Goal: Task Accomplishment & Management: Manage account settings

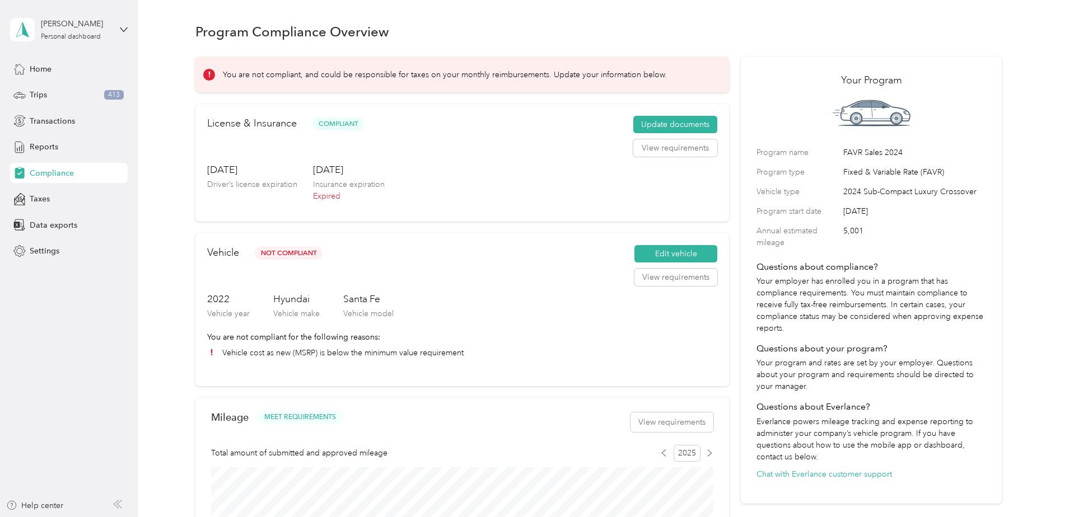
click at [51, 178] on span "Compliance" at bounding box center [52, 173] width 44 height 12
click at [655, 121] on button "Update documents" at bounding box center [675, 125] width 84 height 18
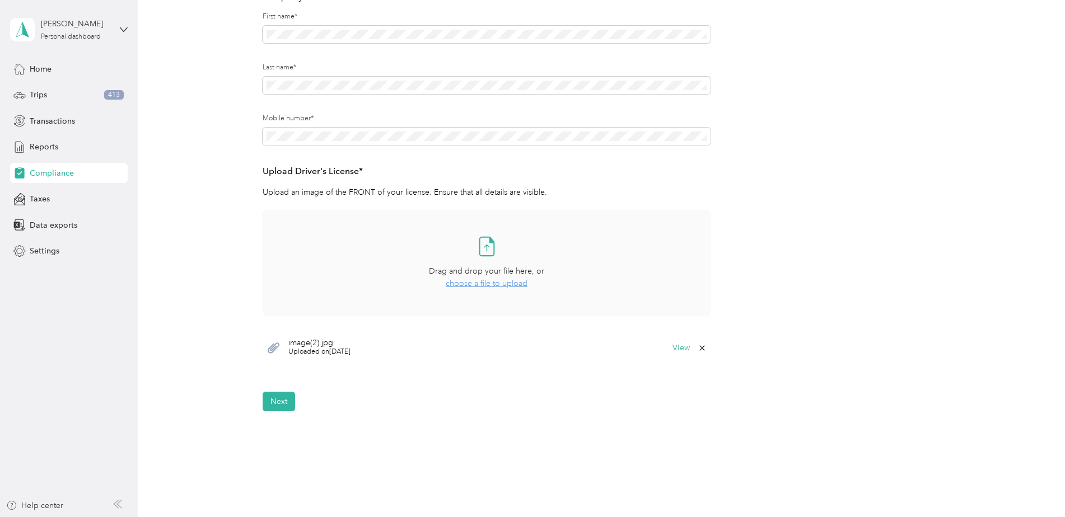
scroll to position [168, 0]
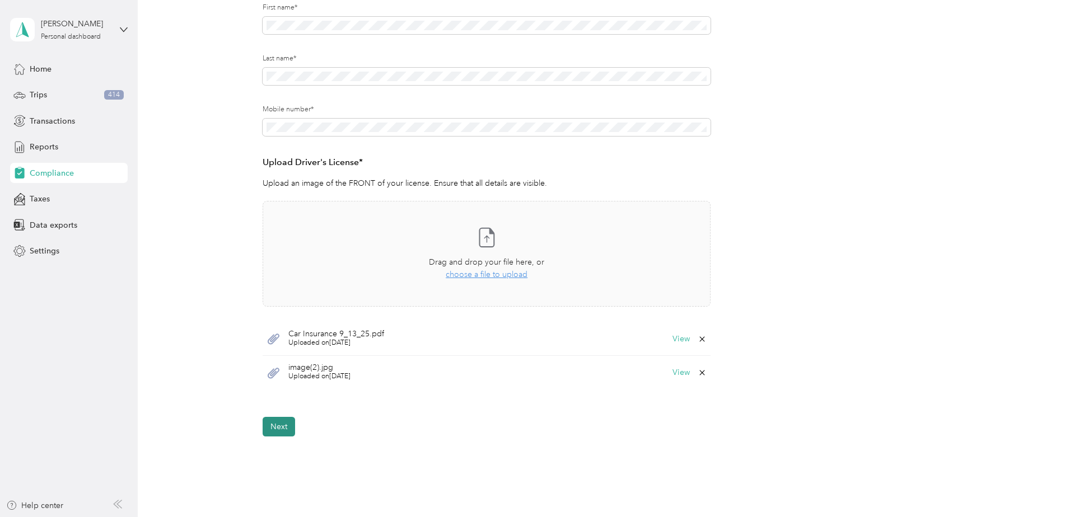
click at [273, 425] on button "Next" at bounding box center [279, 427] width 32 height 20
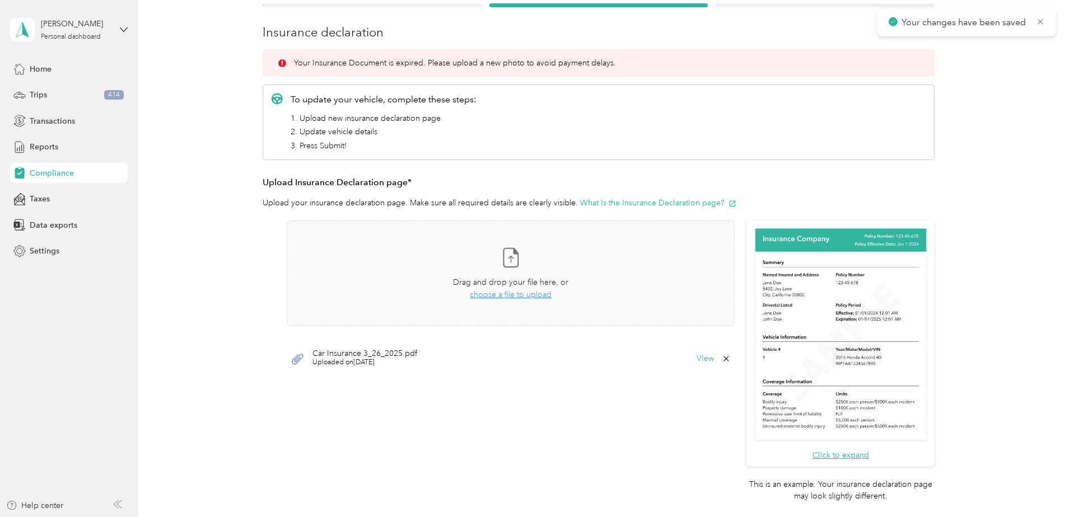
scroll to position [126, 0]
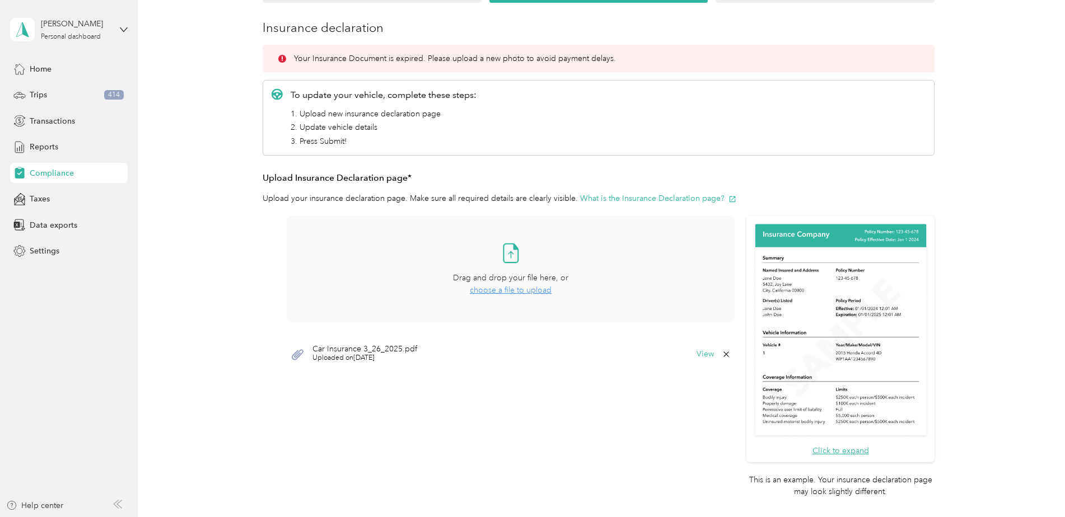
click at [491, 291] on span "choose a file to upload" at bounding box center [511, 290] width 82 height 10
click at [726, 387] on icon at bounding box center [725, 388] width 5 height 5
click at [694, 395] on button "Yes" at bounding box center [697, 396] width 22 height 18
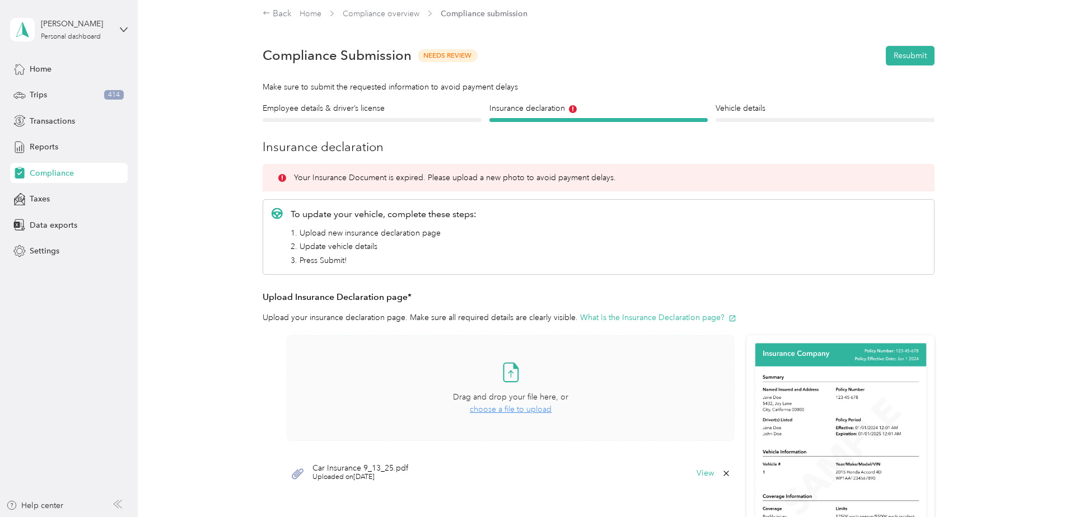
scroll to position [0, 0]
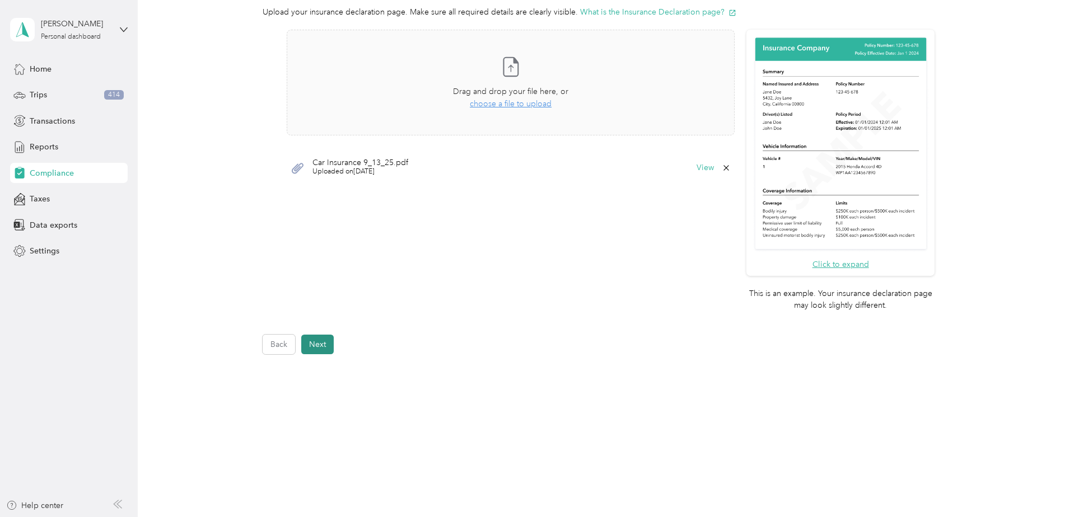
click at [322, 352] on button "Next" at bounding box center [317, 345] width 32 height 20
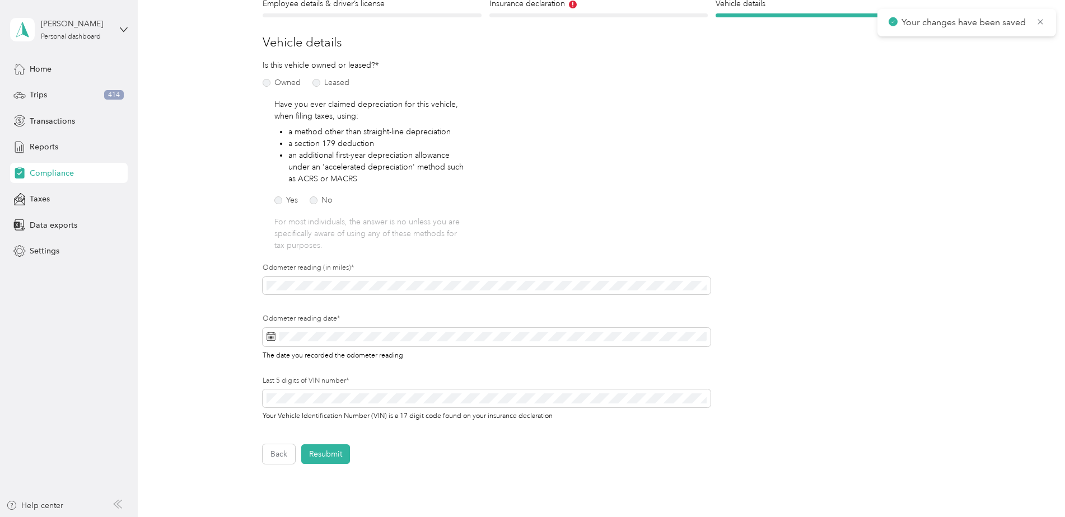
scroll to position [126, 0]
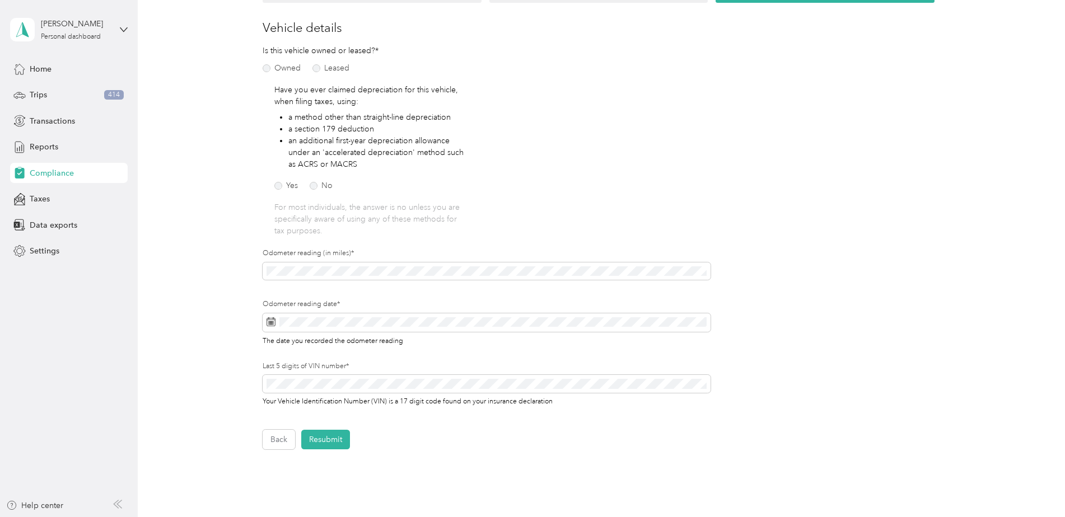
click at [547, 162] on div "Is this vehicle owned or leased?* Owned Leased Have you ever claimed depreciati…" at bounding box center [487, 233] width 448 height 377
click at [114, 268] on section "Daniel R Spethmann Personal dashboard Home Trips 414 Transactions Reports Compl…" at bounding box center [529, 258] width 1059 height 517
click at [372, 168] on icon at bounding box center [371, 170] width 6 height 10
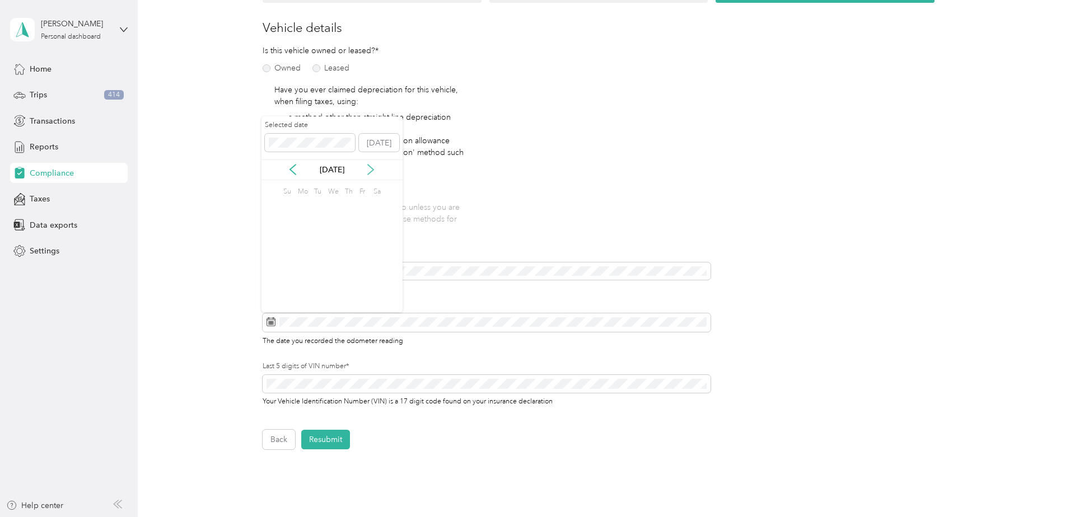
click at [372, 168] on icon at bounding box center [371, 170] width 6 height 10
click at [320, 280] on div "30" at bounding box center [317, 279] width 15 height 14
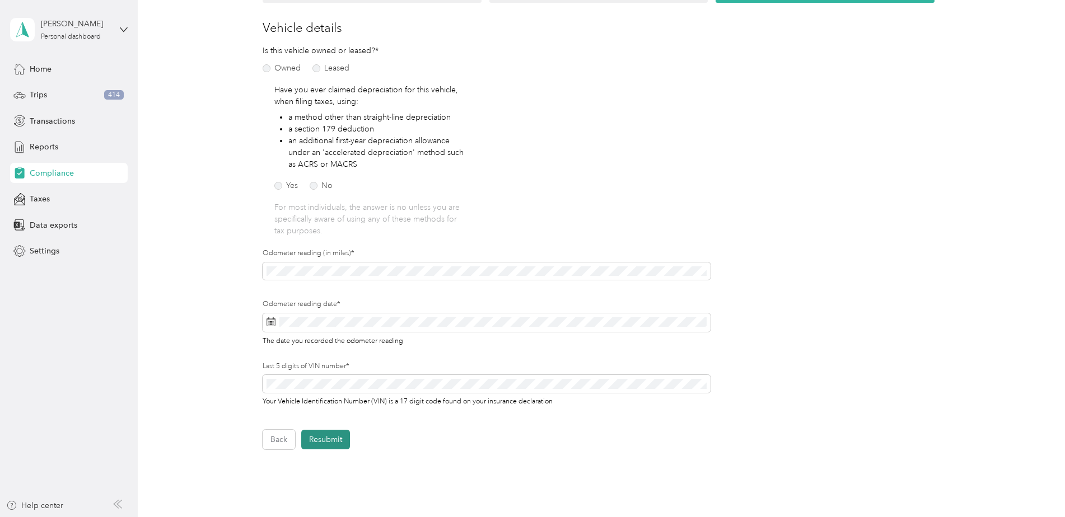
click at [325, 434] on button "Resubmit" at bounding box center [325, 440] width 49 height 20
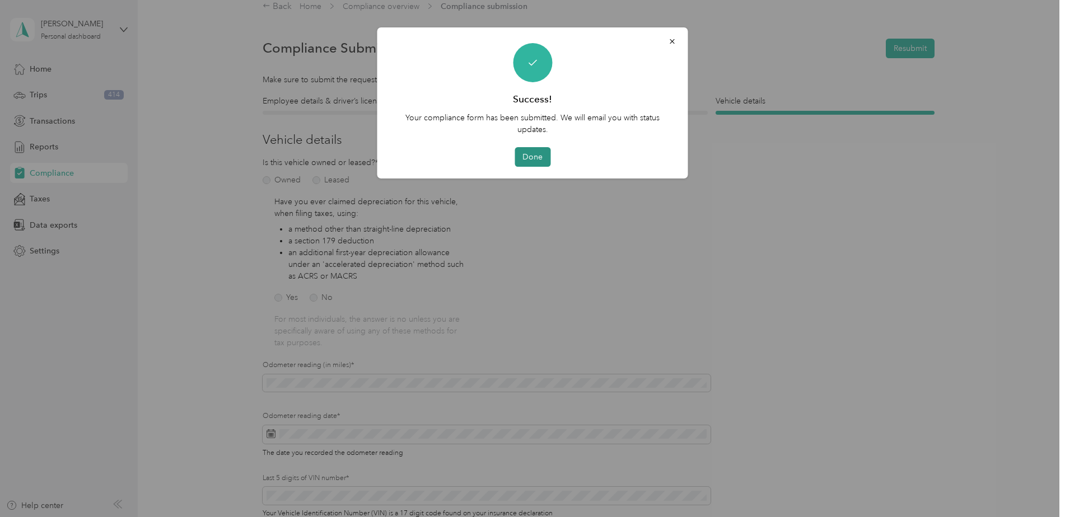
click at [536, 149] on button "Done" at bounding box center [532, 157] width 36 height 20
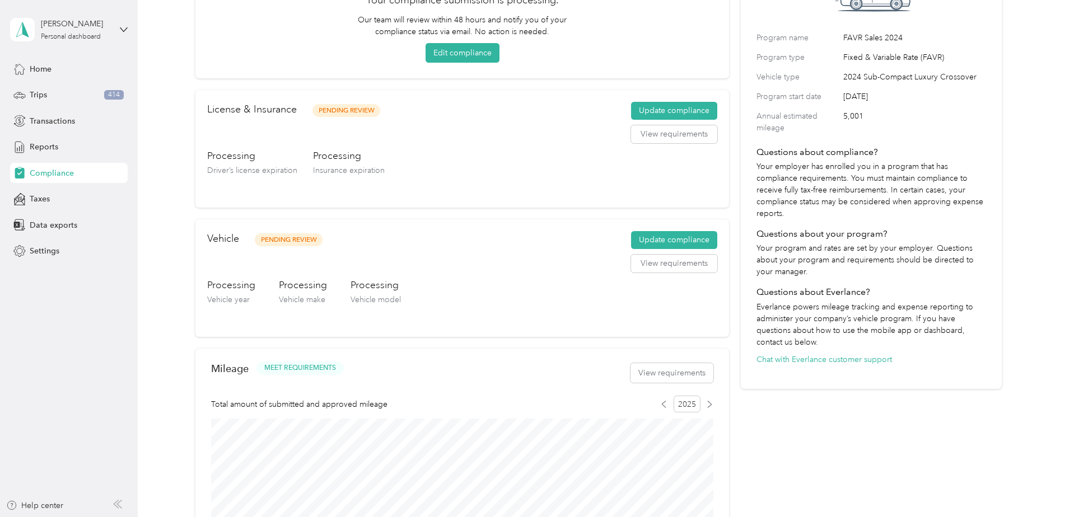
scroll to position [126, 0]
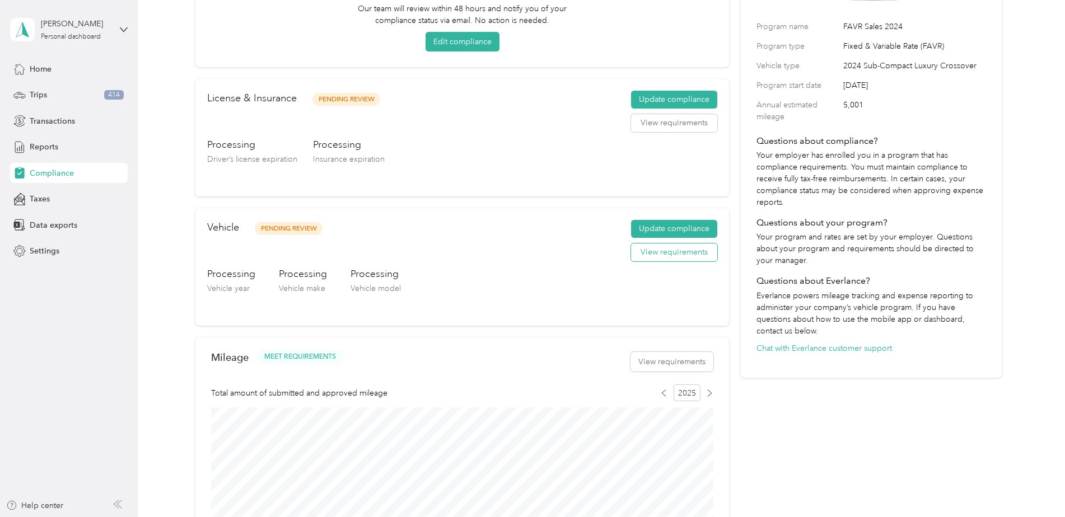
click at [680, 254] on button "View requirements" at bounding box center [674, 252] width 86 height 18
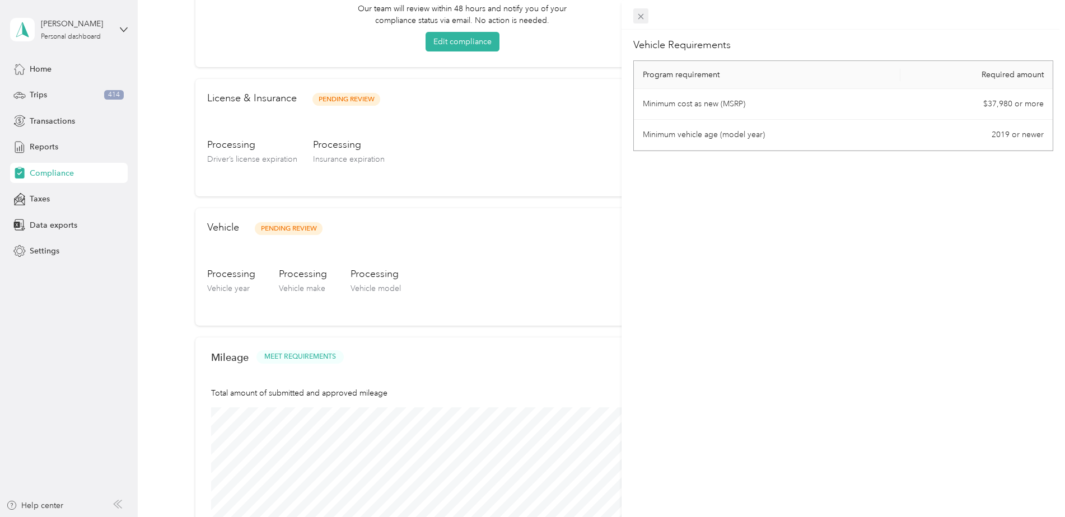
click at [641, 16] on icon at bounding box center [641, 17] width 6 height 6
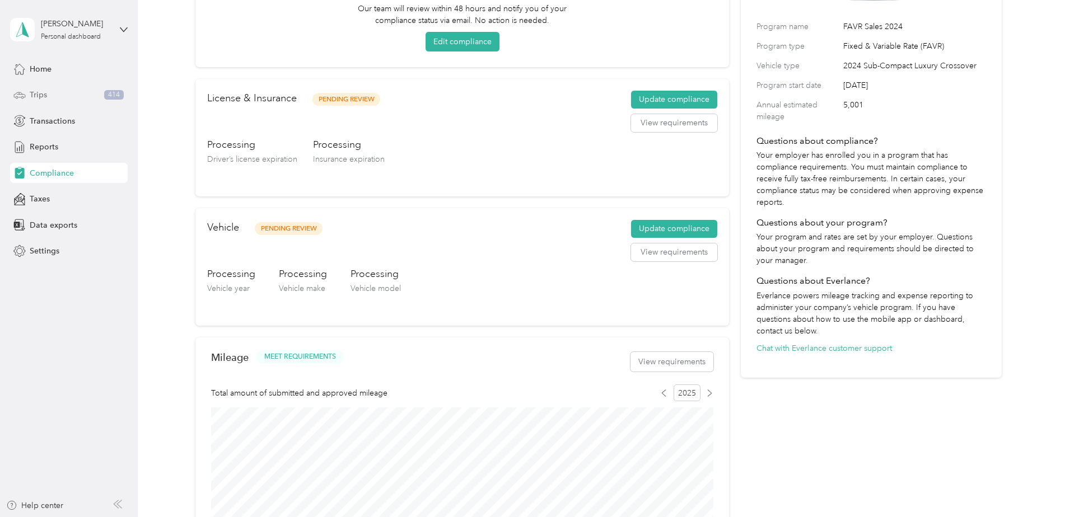
click at [54, 95] on div "Trips 414" at bounding box center [69, 95] width 118 height 20
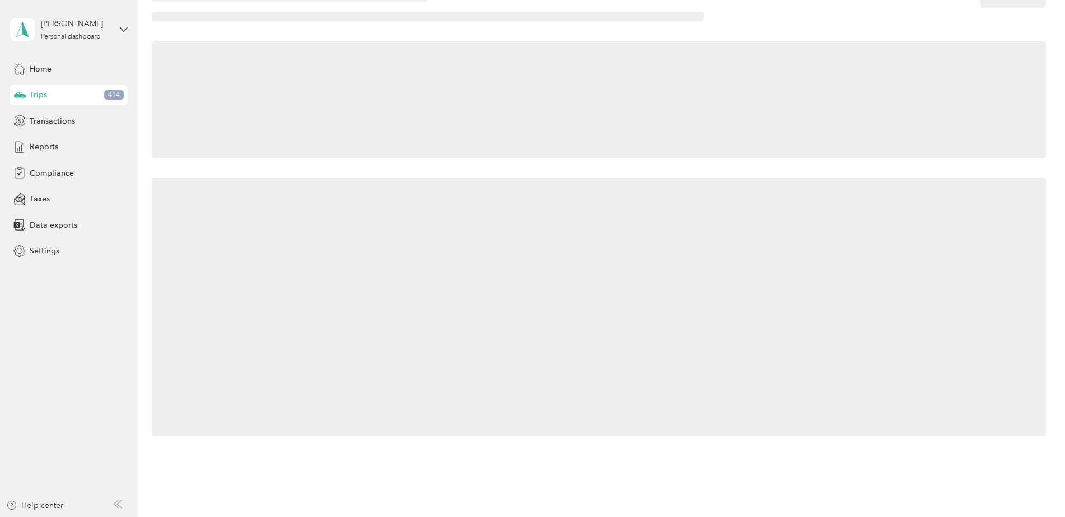
scroll to position [38, 0]
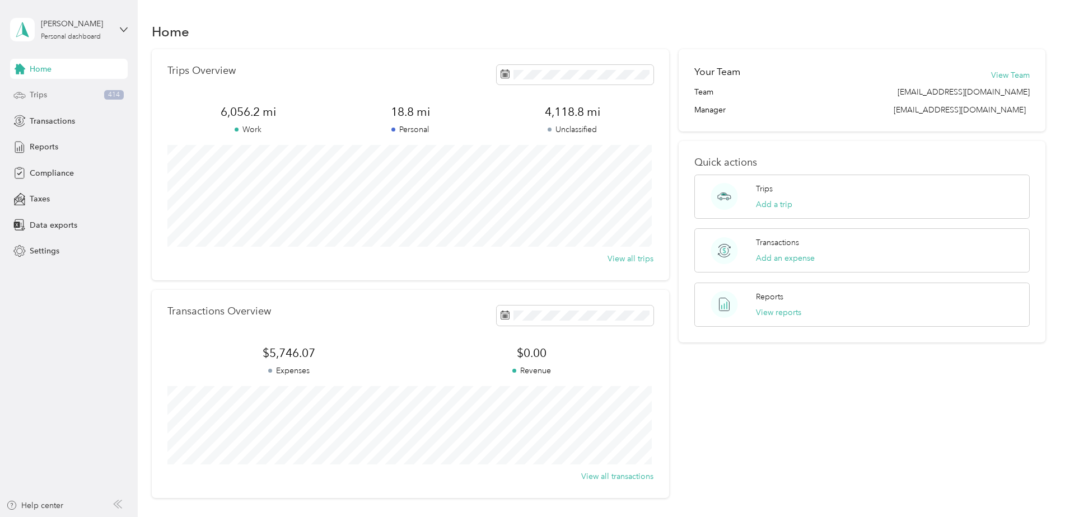
click at [46, 97] on span "Trips" at bounding box center [38, 95] width 17 height 12
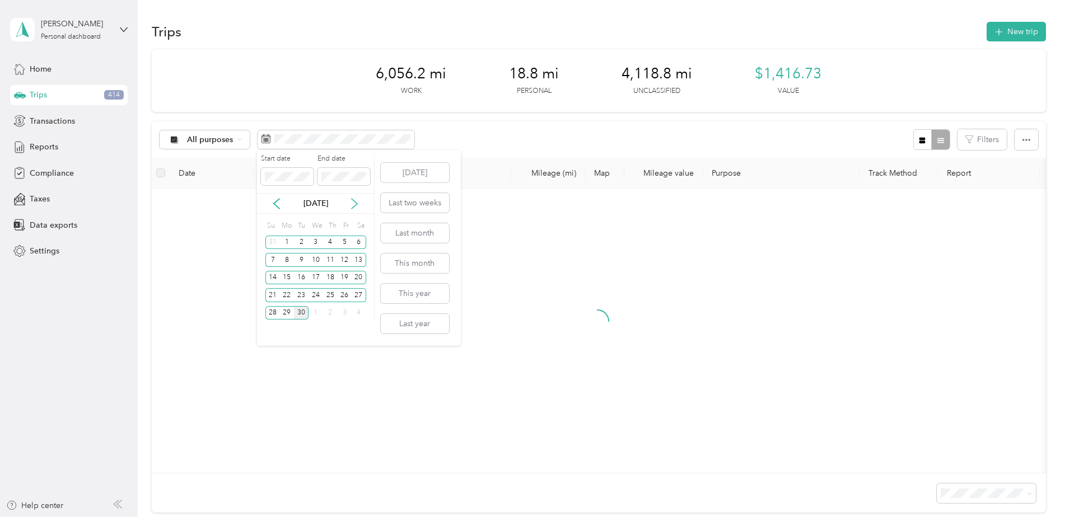
click at [355, 203] on icon at bounding box center [354, 203] width 11 height 11
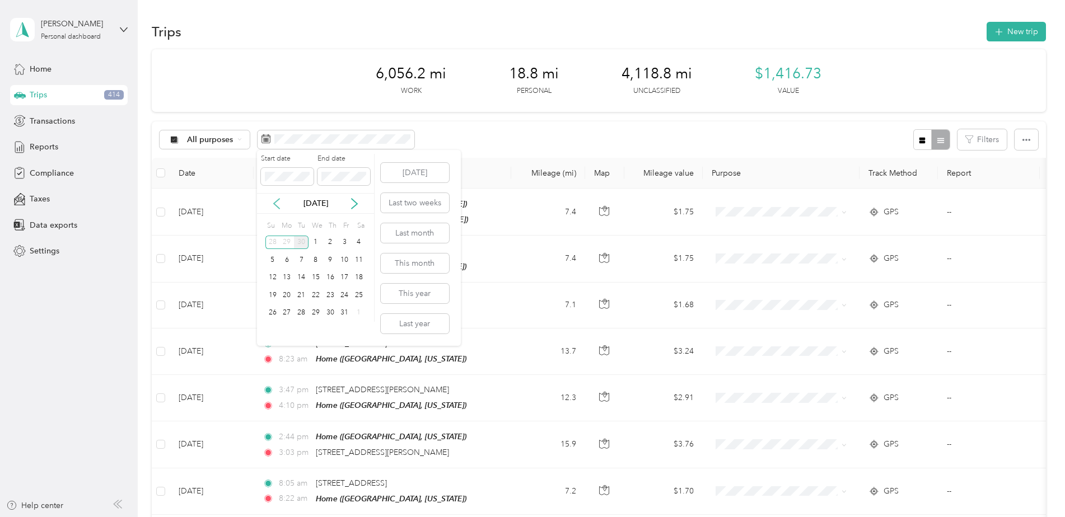
click at [272, 200] on icon at bounding box center [276, 203] width 11 height 11
click at [290, 242] on div "1" at bounding box center [287, 243] width 15 height 14
click at [299, 313] on div "30" at bounding box center [301, 313] width 15 height 14
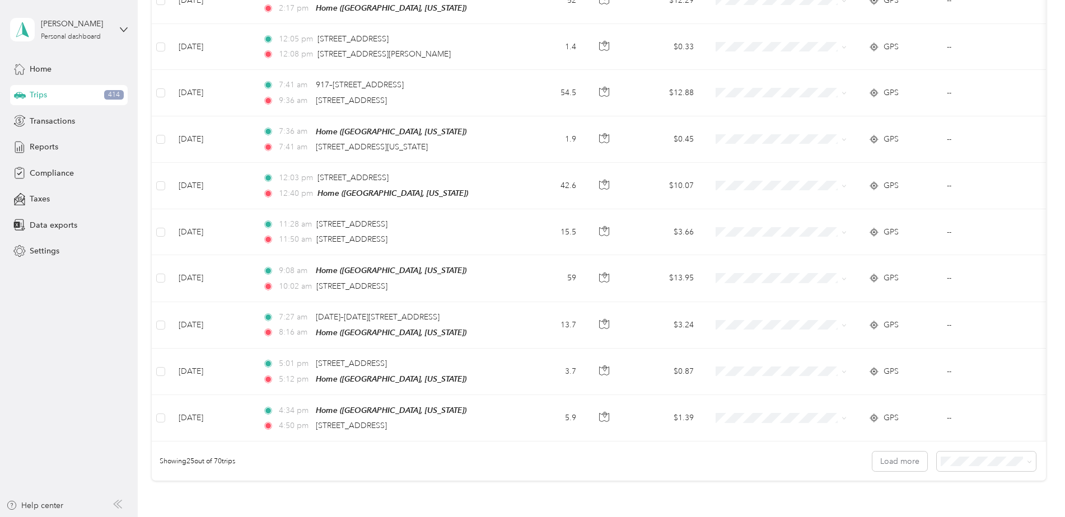
scroll to position [952, 0]
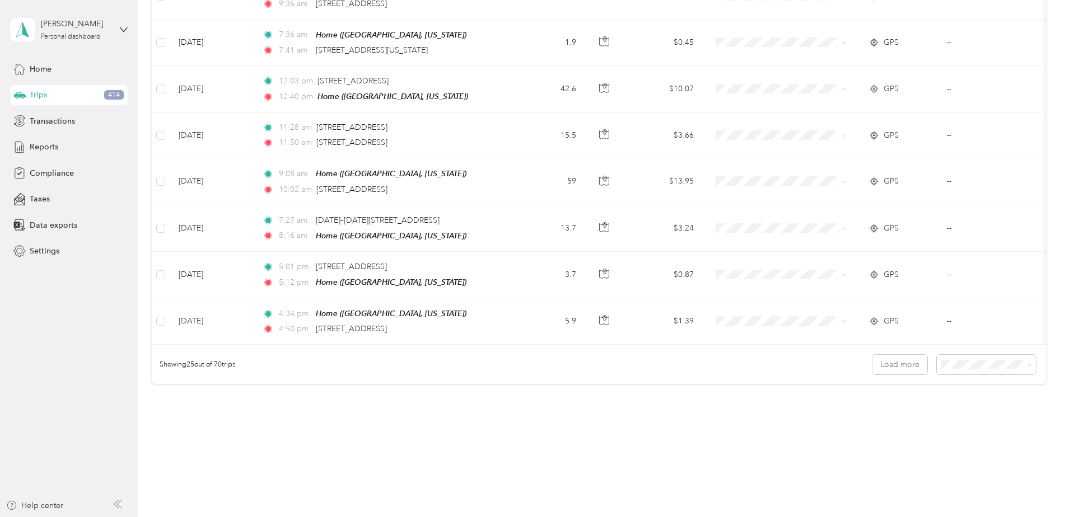
click at [848, 425] on li "100 per load" at bounding box center [983, 420] width 99 height 20
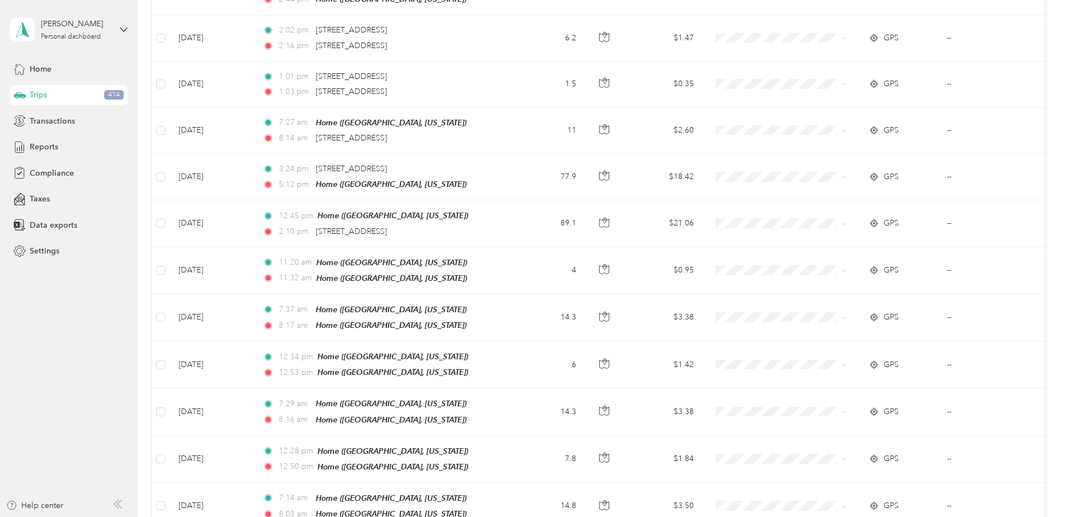
scroll to position [2127, 0]
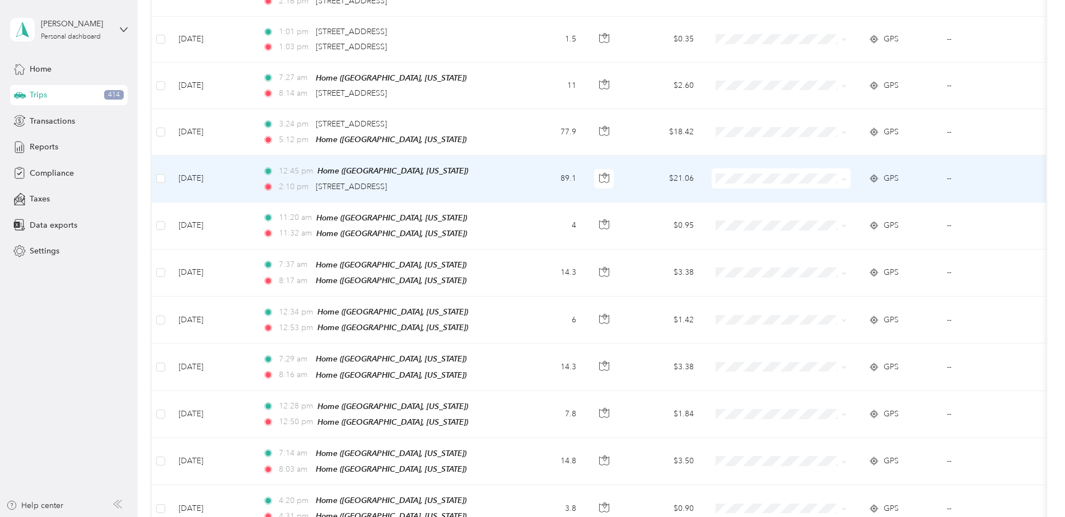
click at [761, 175] on span "Phoenix Contact" at bounding box center [791, 177] width 104 height 12
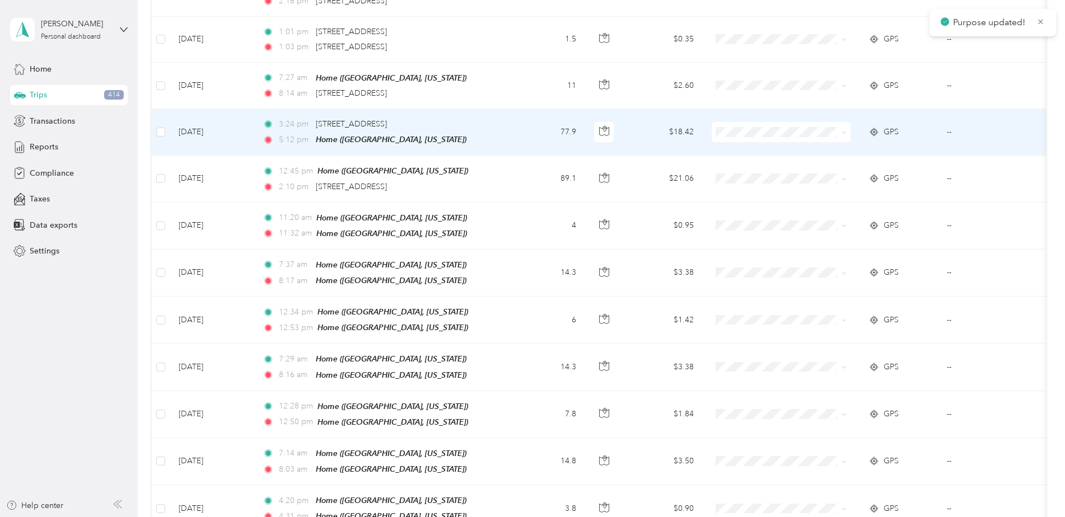
click at [754, 130] on span "Phoenix Contact" at bounding box center [791, 129] width 104 height 12
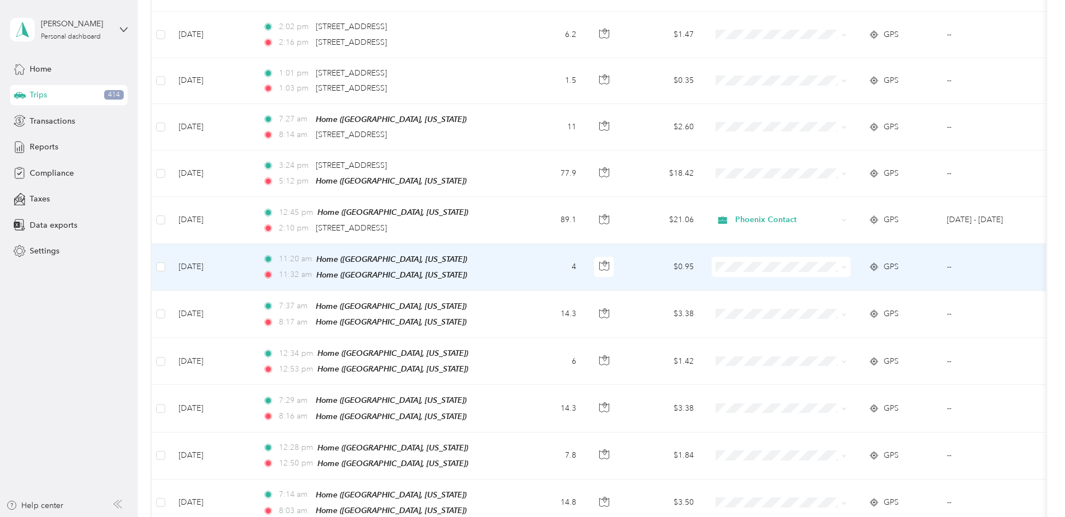
scroll to position [2071, 0]
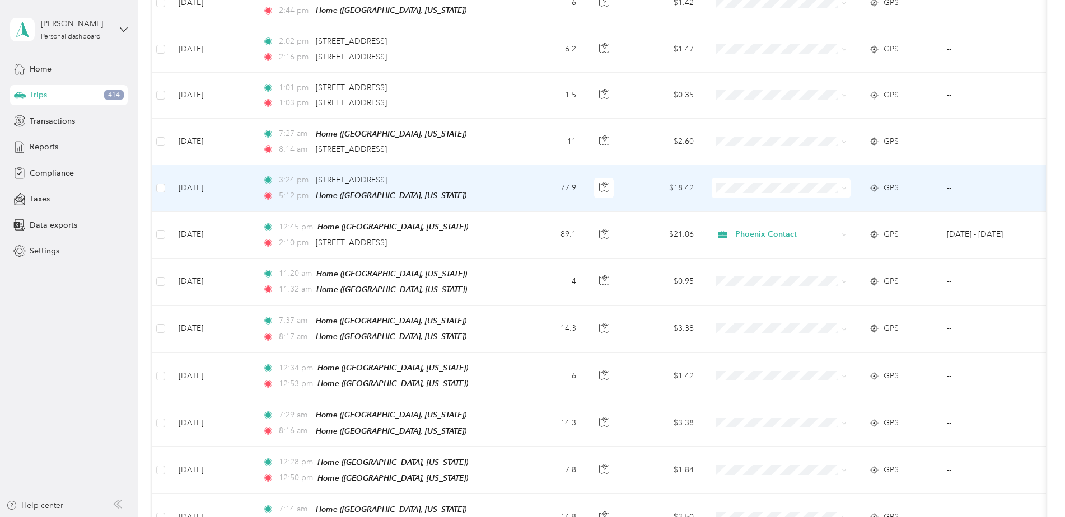
click at [747, 182] on span "Phoenix Contact" at bounding box center [791, 187] width 104 height 12
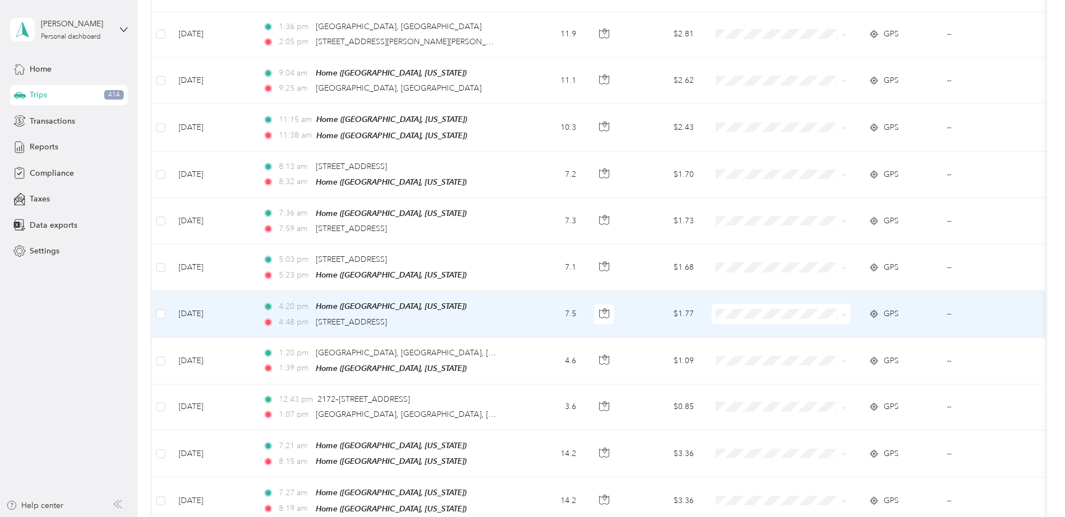
scroll to position [2911, 0]
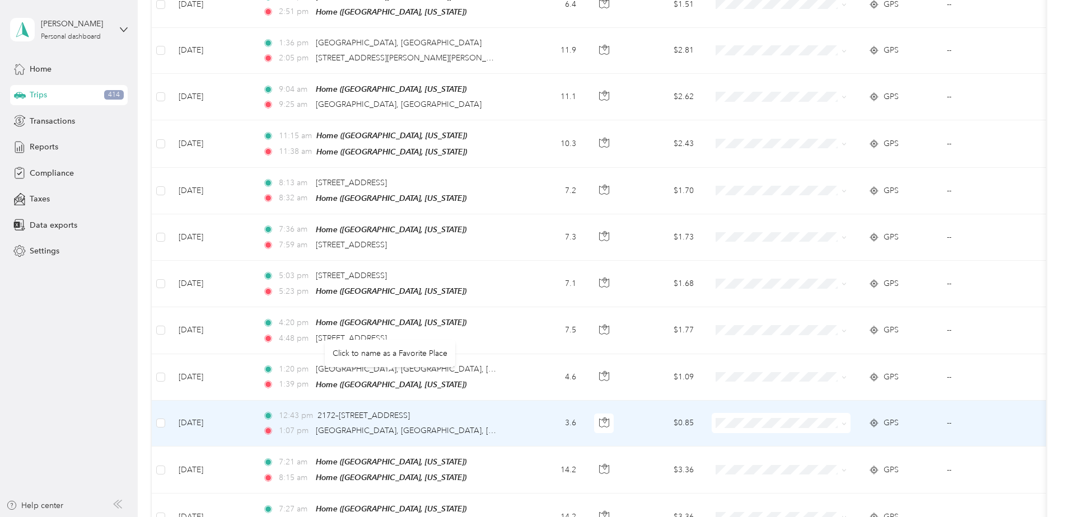
click at [410, 410] on div "2172–[STREET_ADDRESS]" at bounding box center [363, 416] width 92 height 12
click at [606, 418] on icon "button" at bounding box center [604, 423] width 10 height 10
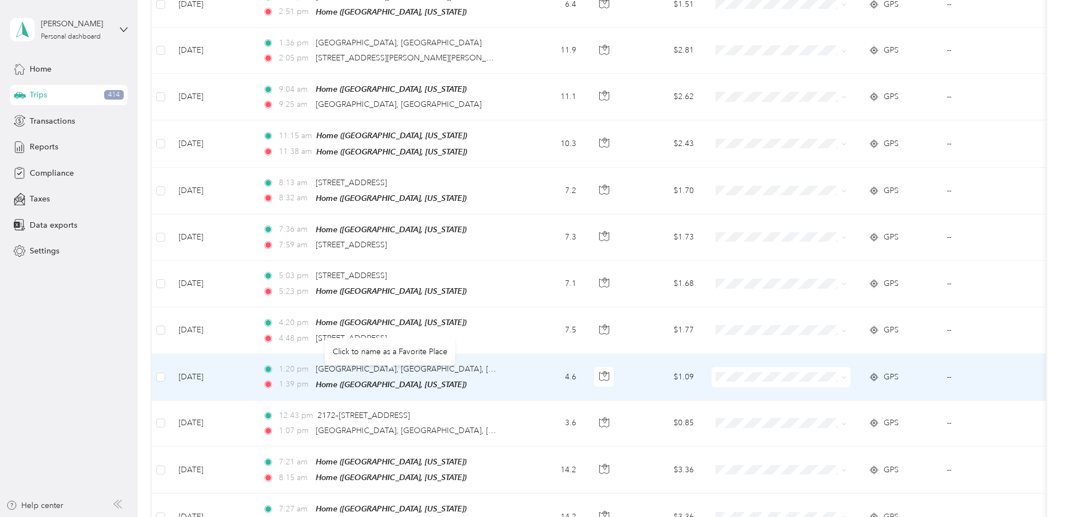
click at [455, 338] on div "Click to name as a Favorite Place" at bounding box center [390, 351] width 130 height 27
click at [458, 364] on span "[GEOGRAPHIC_DATA], [GEOGRAPHIC_DATA], [GEOGRAPHIC_DATA], [GEOGRAPHIC_DATA]" at bounding box center [484, 369] width 336 height 10
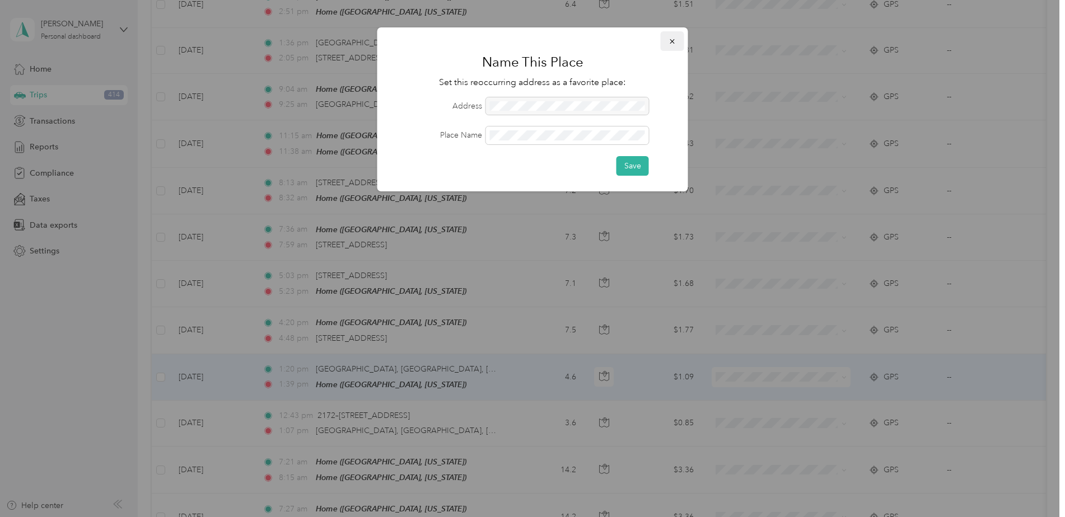
click at [671, 40] on icon "button" at bounding box center [671, 41] width 4 height 4
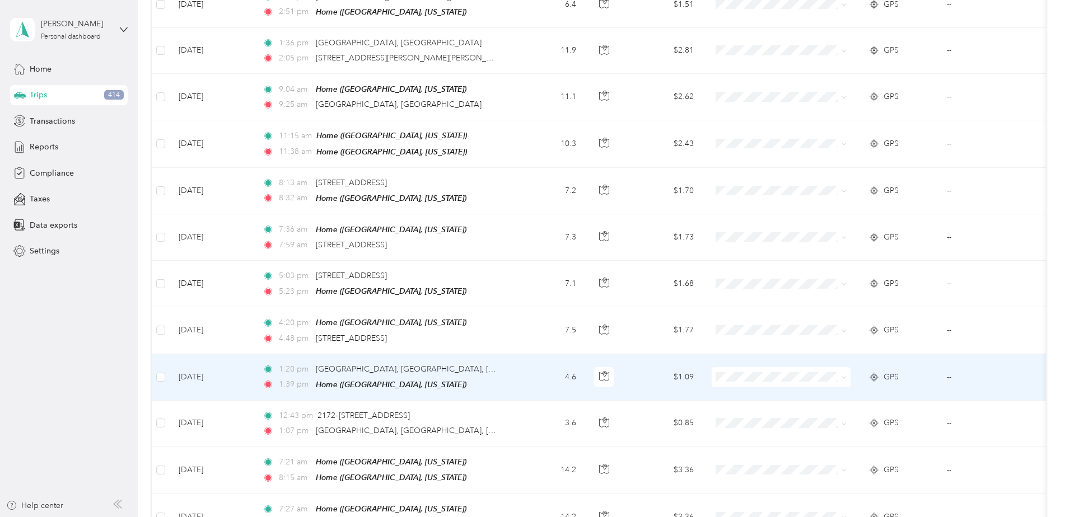
click at [501, 354] on td "1:20 pm [STREET_ADDRESS] 1:39 pm Home ([GEOGRAPHIC_DATA], [US_STATE])" at bounding box center [382, 377] width 257 height 46
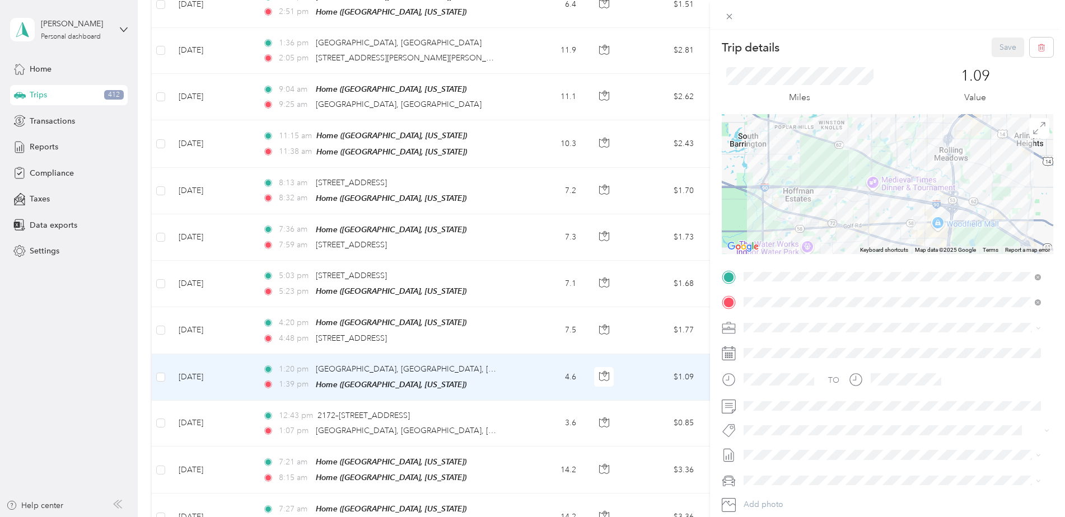
click at [90, 291] on div "Trip details Save This trip cannot be edited because it is either under review,…" at bounding box center [532, 258] width 1065 height 517
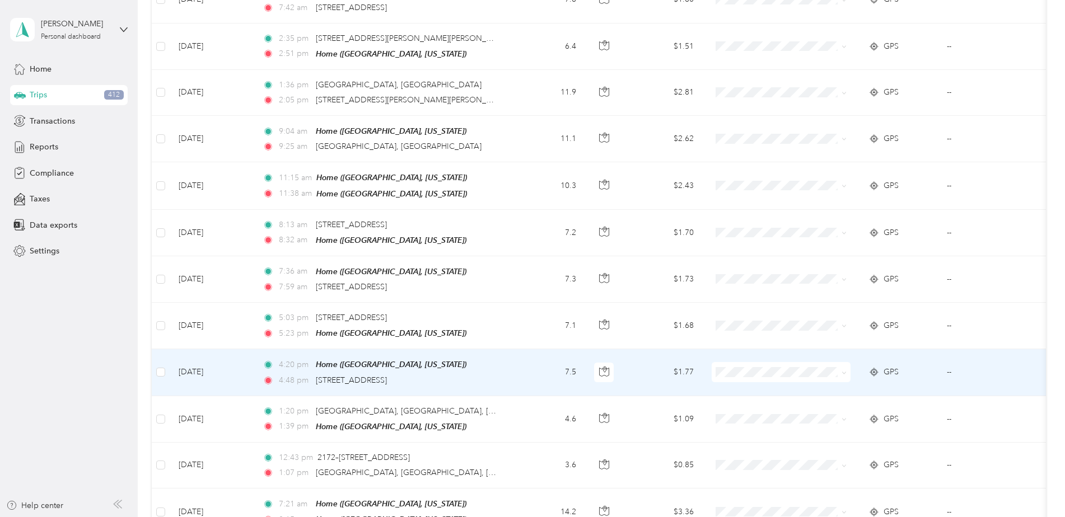
scroll to position [2799, 0]
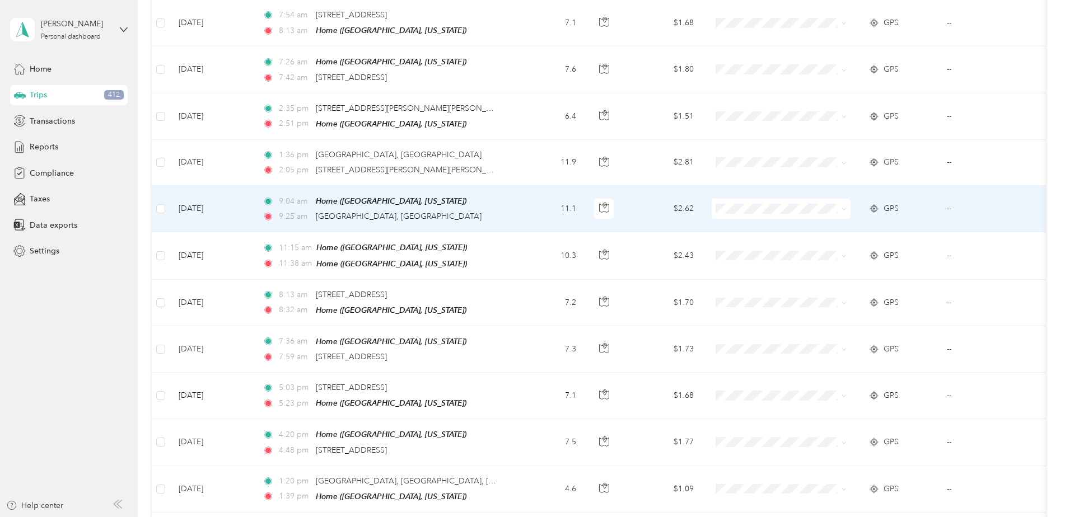
click at [491, 210] on div "9:25 am 27250 IL-22, [GEOGRAPHIC_DATA], [GEOGRAPHIC_DATA]" at bounding box center [380, 216] width 235 height 12
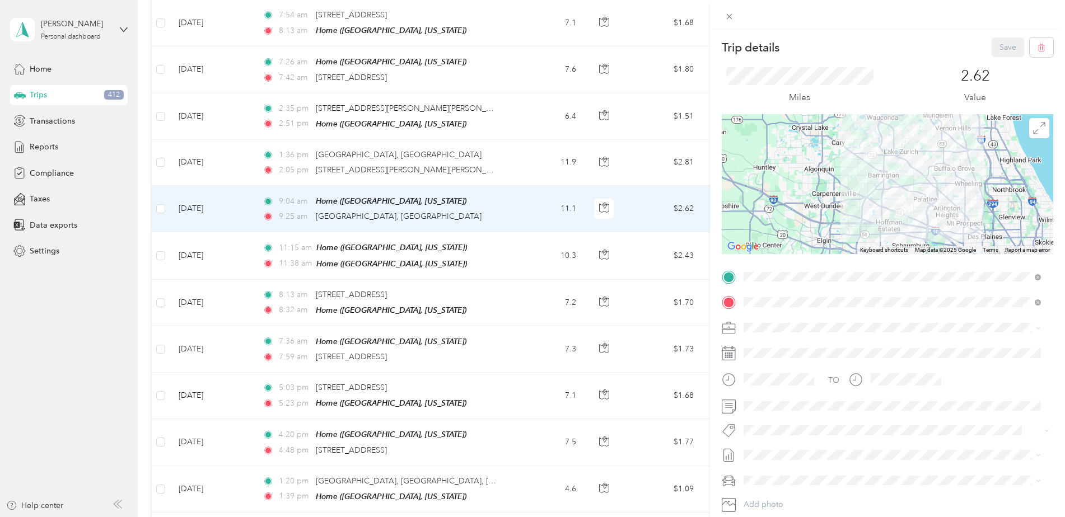
click at [117, 256] on div "Trip details Save This trip cannot be edited because it is either under review,…" at bounding box center [532, 258] width 1065 height 517
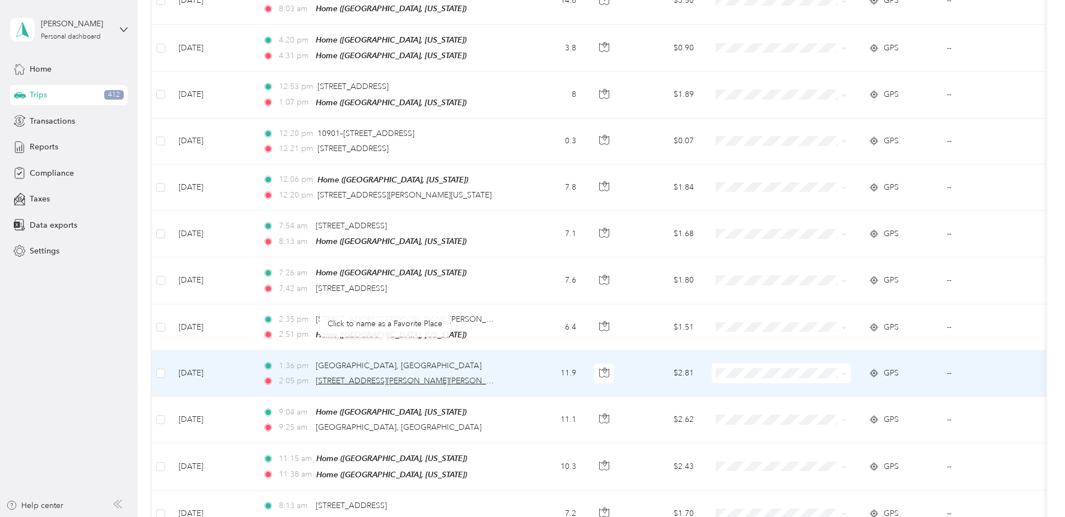
scroll to position [2575, 0]
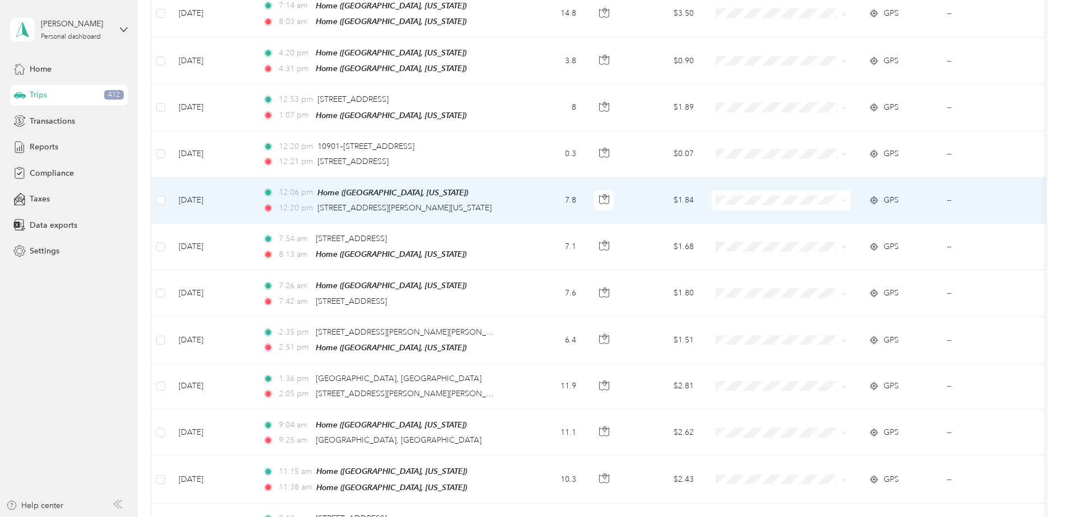
click at [504, 177] on td "12:06 pm Home ([GEOGRAPHIC_DATA][US_STATE]) 12:20 pm [STREET_ADDRESS][PERSON_NA…" at bounding box center [382, 200] width 257 height 46
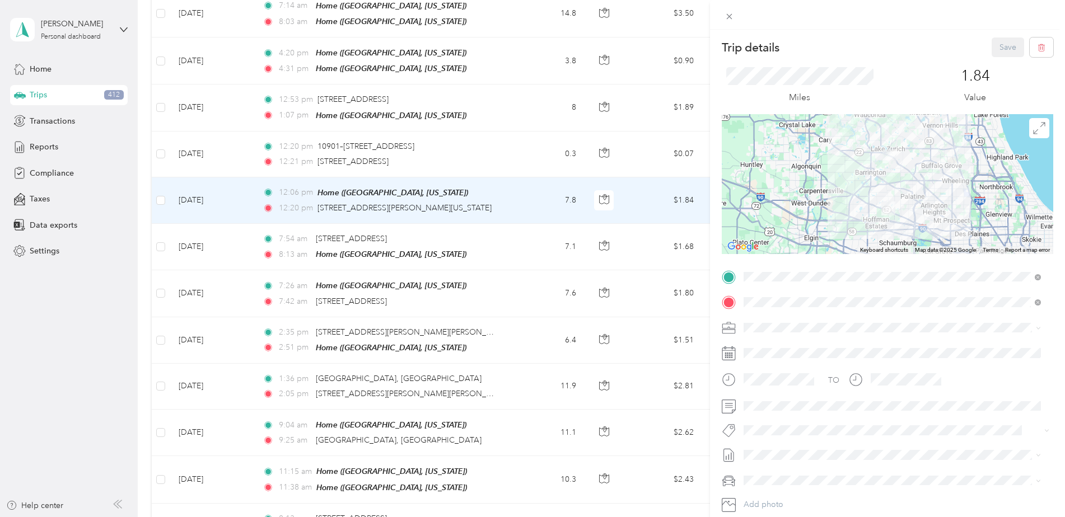
drag, startPoint x: 142, startPoint y: 138, endPoint x: 163, endPoint y: 153, distance: 26.9
click at [142, 138] on div "Trip details Save This trip cannot be edited because it is either under review,…" at bounding box center [532, 258] width 1065 height 517
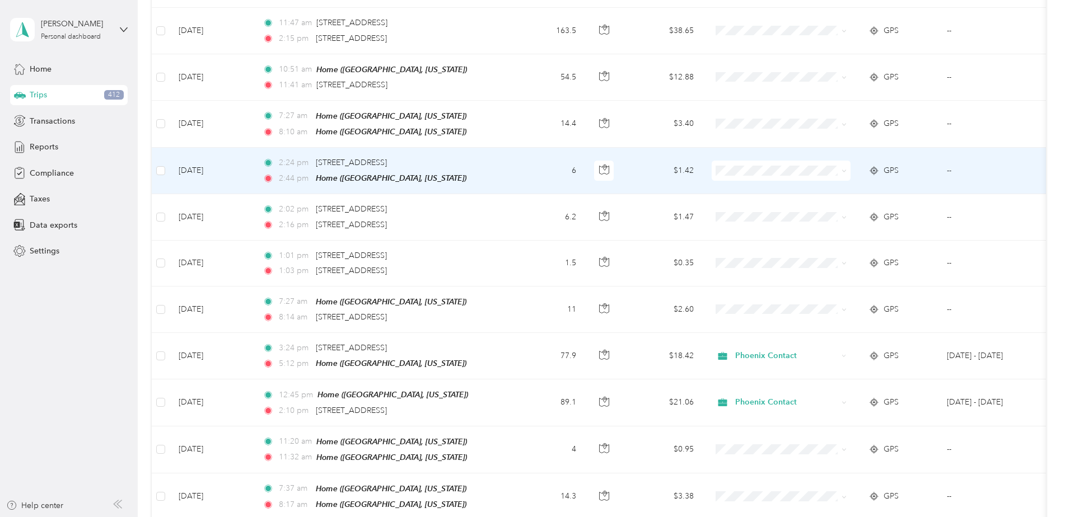
scroll to position [1847, 0]
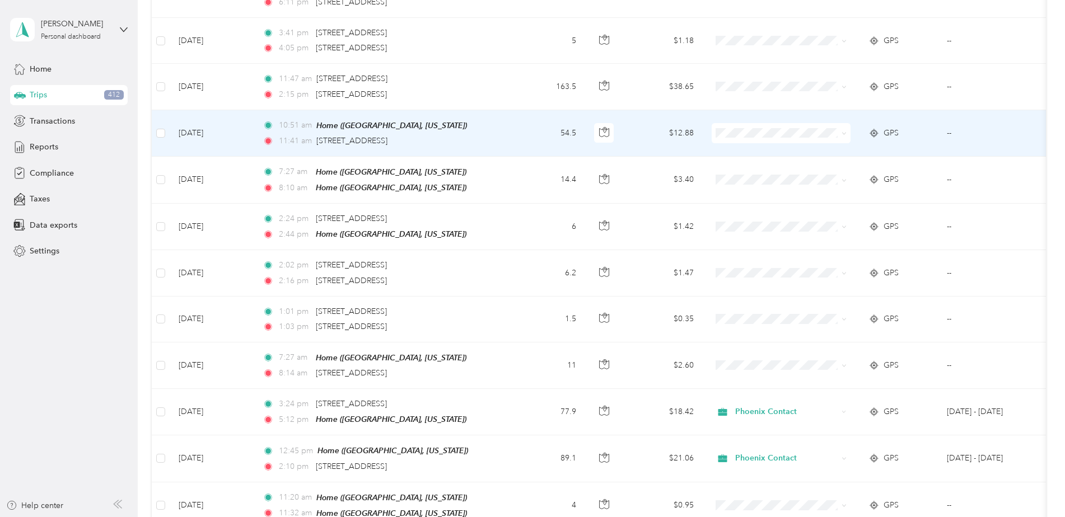
click at [762, 134] on span "Phoenix Contact" at bounding box center [791, 132] width 104 height 12
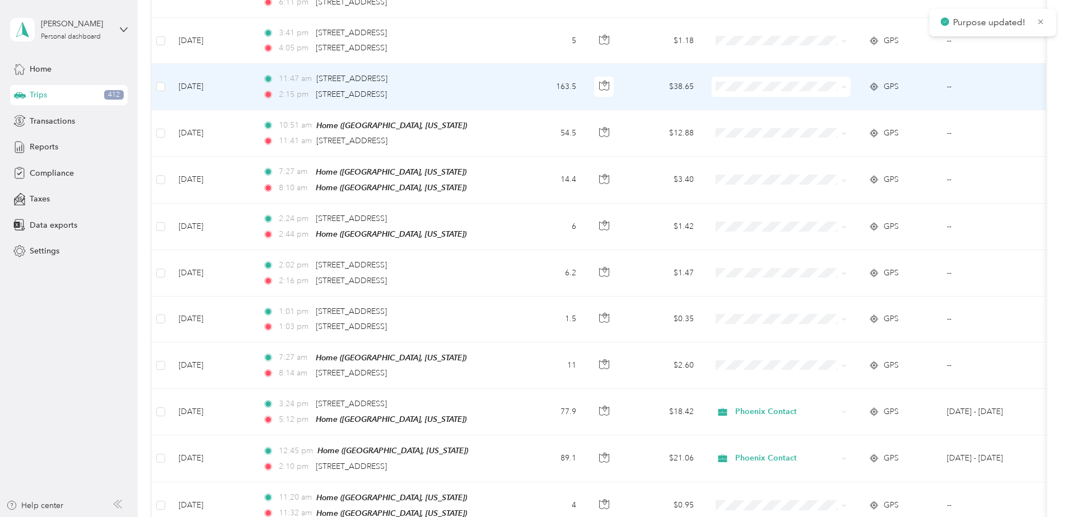
click at [746, 86] on span "Phoenix Contact" at bounding box center [791, 89] width 104 height 12
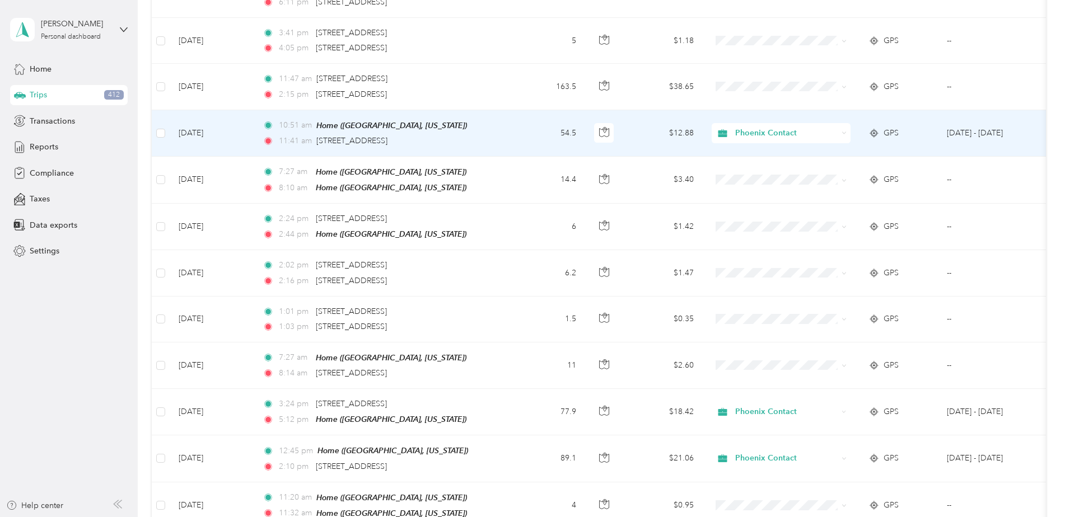
scroll to position [1791, 0]
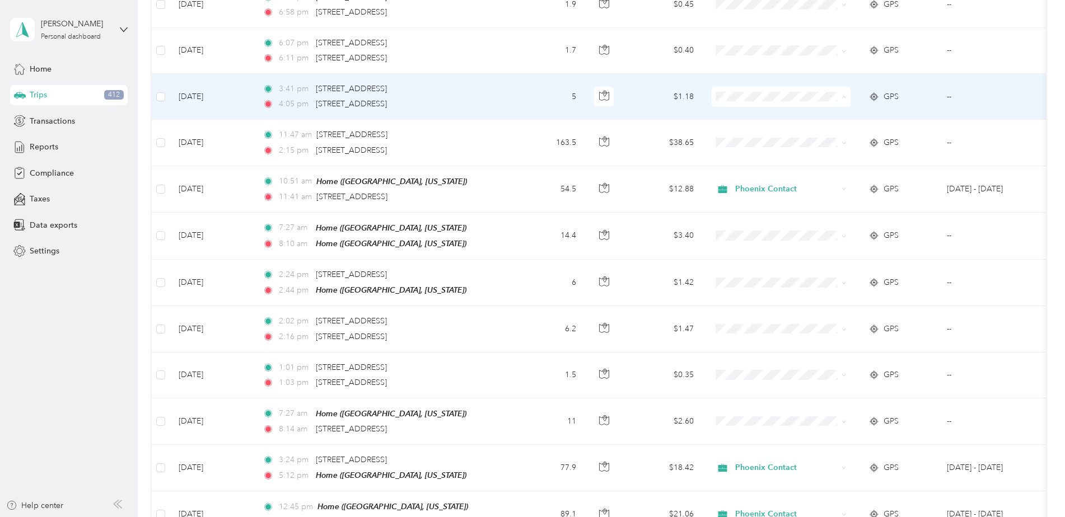
click at [761, 95] on span "Phoenix Contact" at bounding box center [791, 99] width 104 height 12
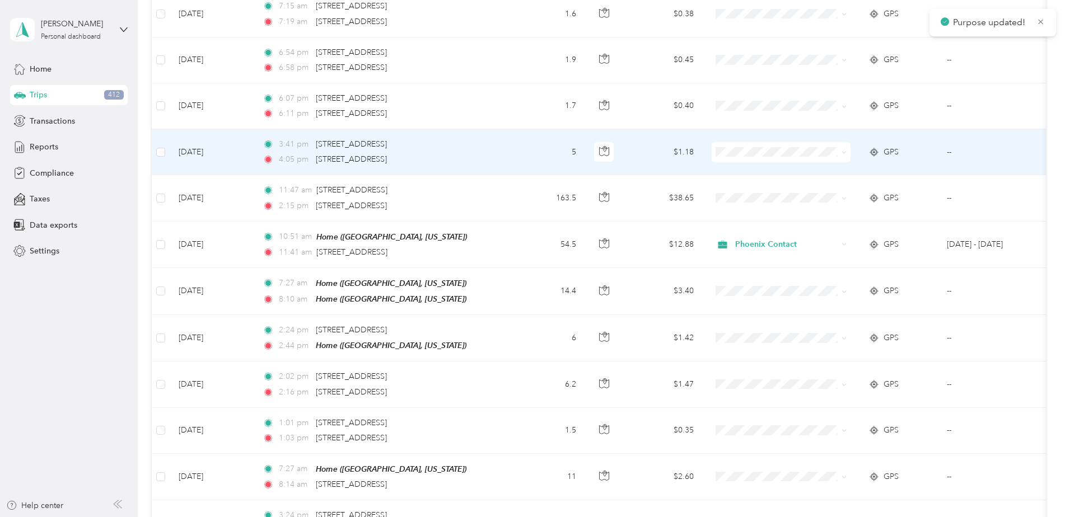
scroll to position [1735, 0]
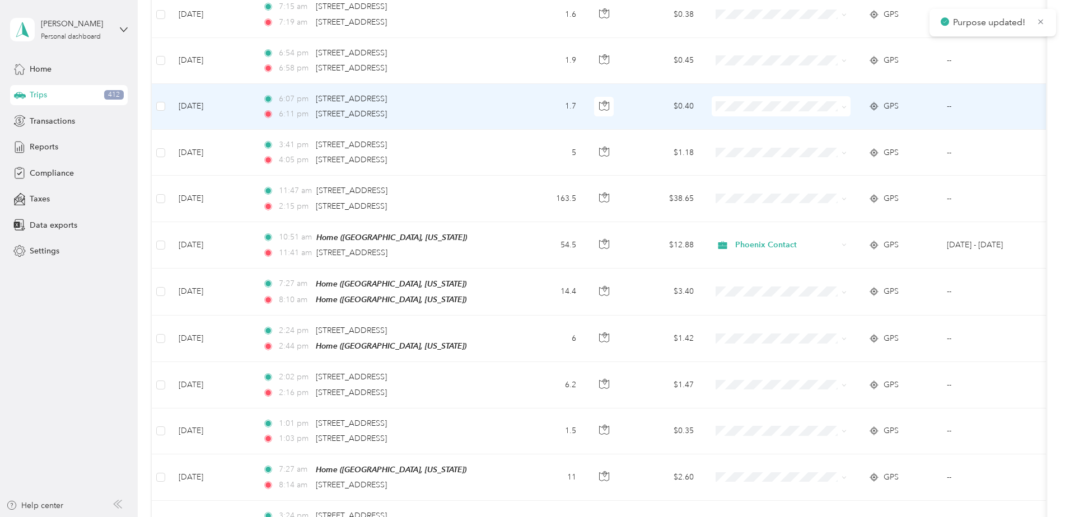
click at [742, 107] on span "Phoenix Contact" at bounding box center [791, 108] width 104 height 12
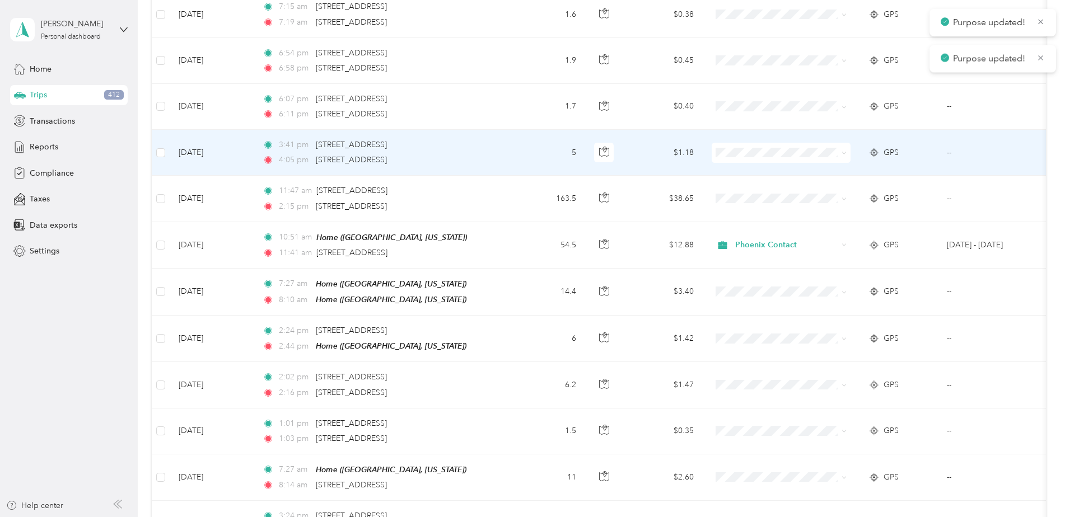
scroll to position [1679, 0]
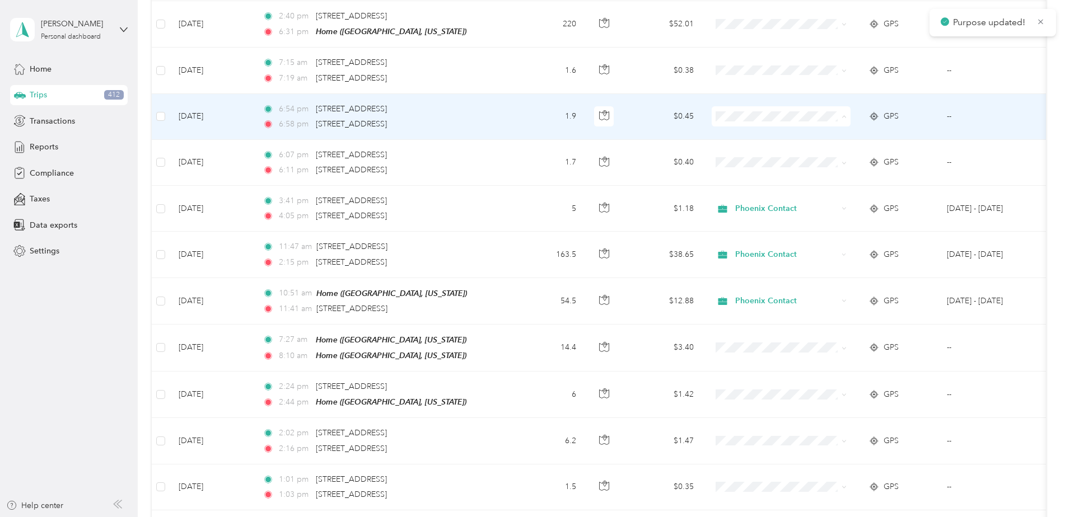
click at [751, 115] on span "Phoenix Contact" at bounding box center [791, 119] width 104 height 12
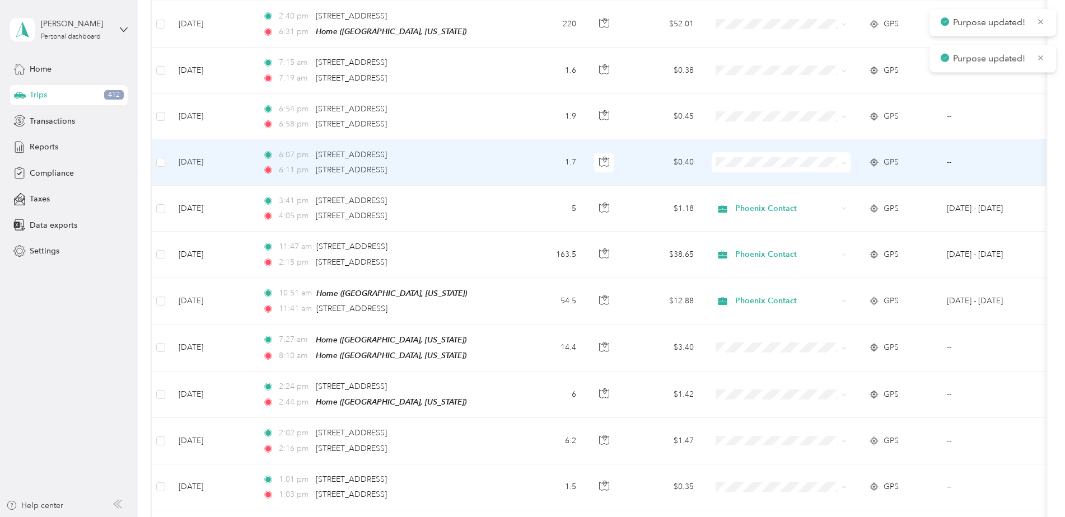
scroll to position [1623, 0]
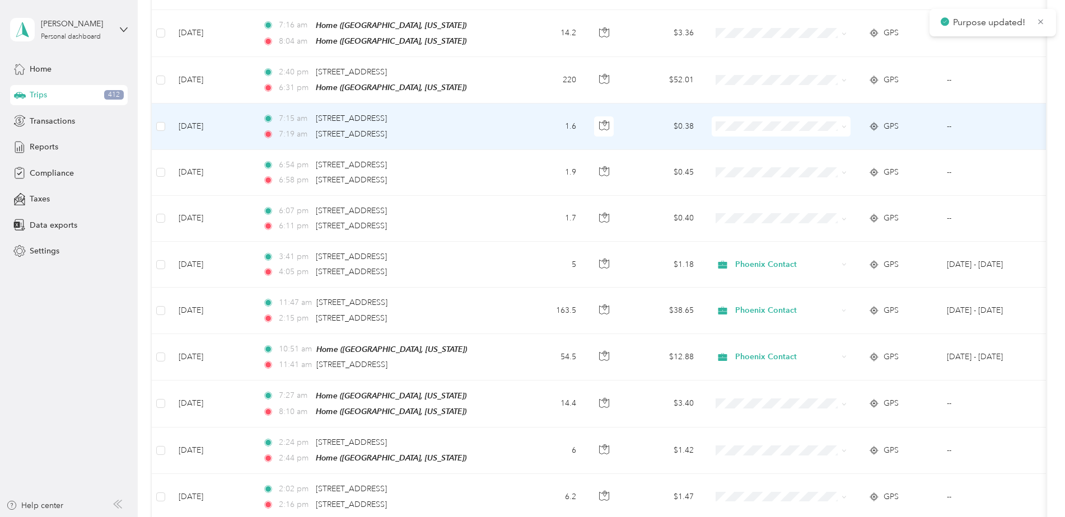
click at [746, 124] on span "Phoenix Contact" at bounding box center [791, 128] width 104 height 12
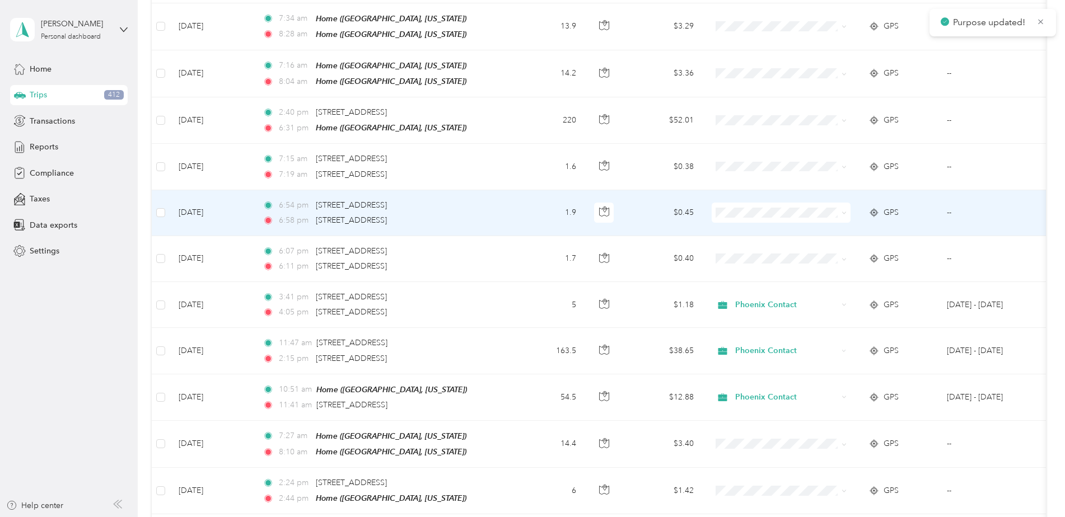
scroll to position [1567, 0]
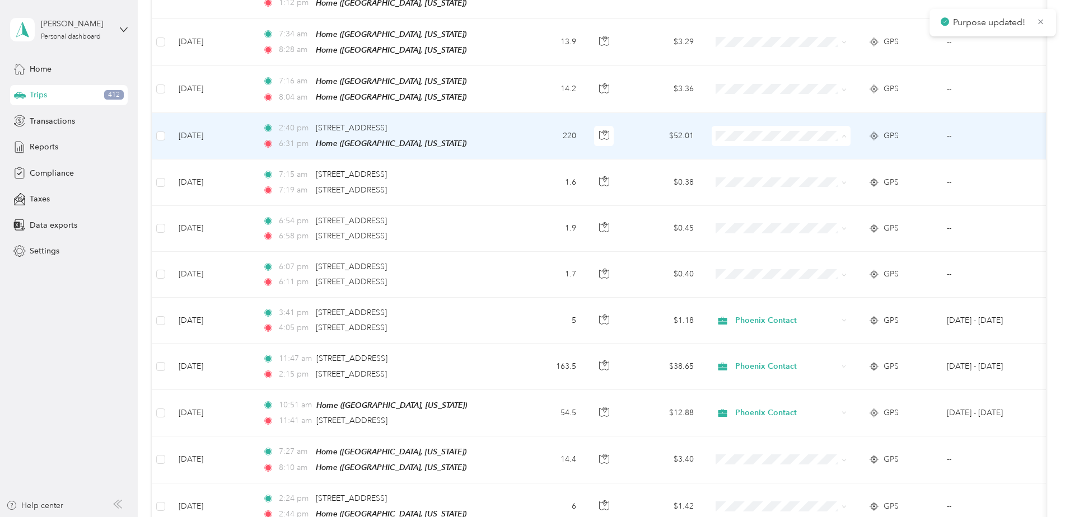
click at [758, 133] on span "Phoenix Contact" at bounding box center [791, 139] width 104 height 12
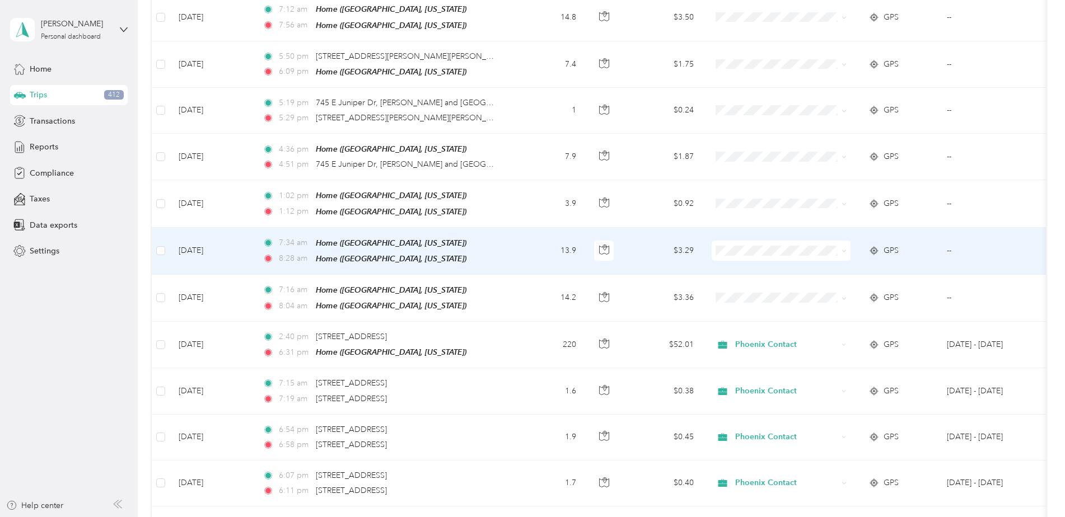
scroll to position [1343, 0]
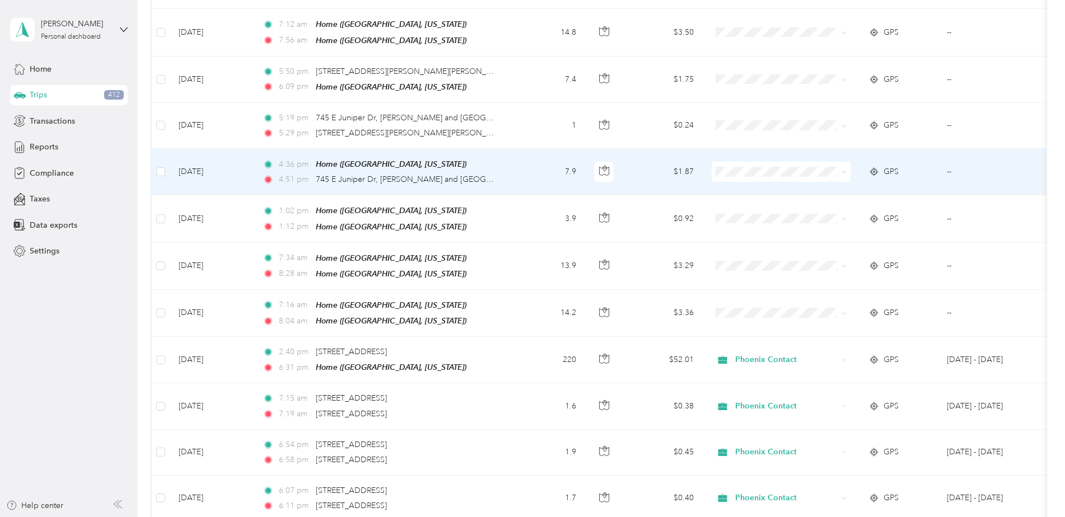
click at [518, 157] on td "7.9" at bounding box center [548, 172] width 74 height 46
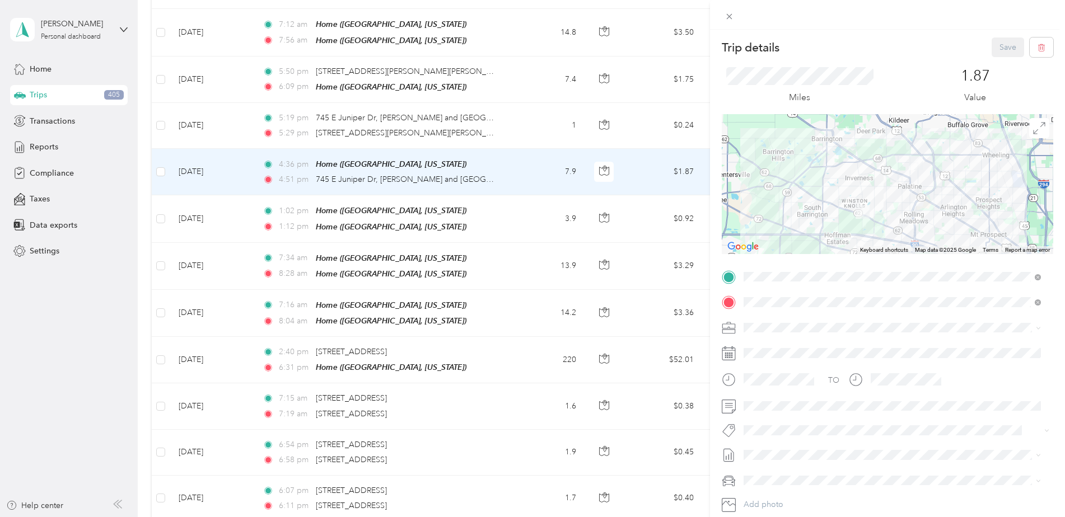
click at [519, 121] on div "Trip details Save This trip cannot be edited because it is either under review,…" at bounding box center [532, 258] width 1065 height 517
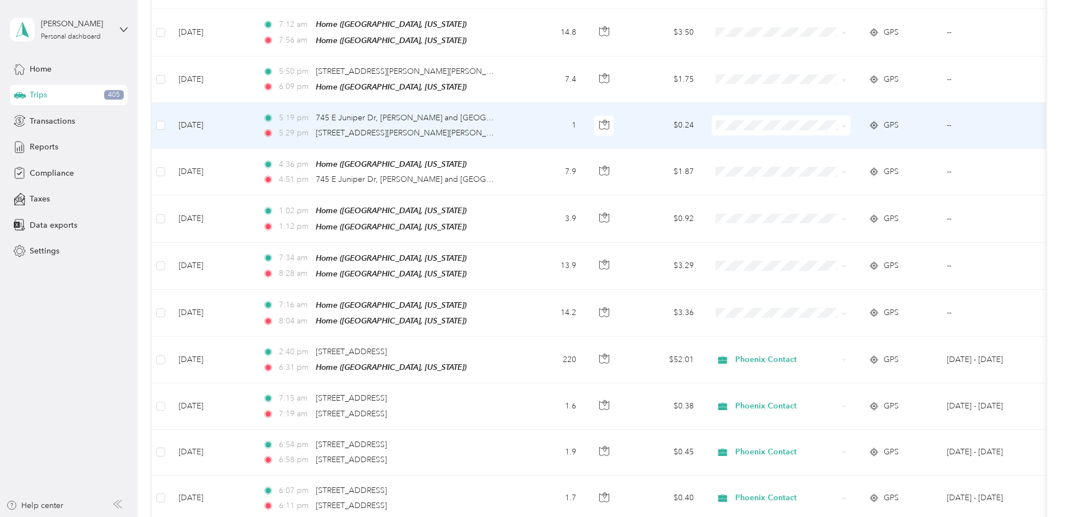
click at [519, 116] on td "1" at bounding box center [548, 126] width 74 height 46
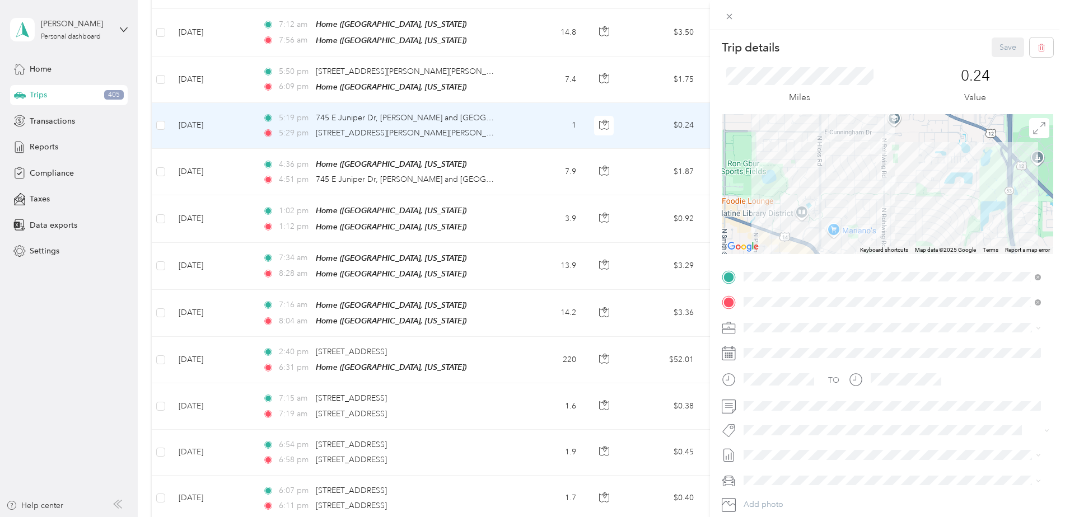
click at [518, 109] on div "Trip details Save This trip cannot be edited because it is either under review,…" at bounding box center [532, 258] width 1065 height 517
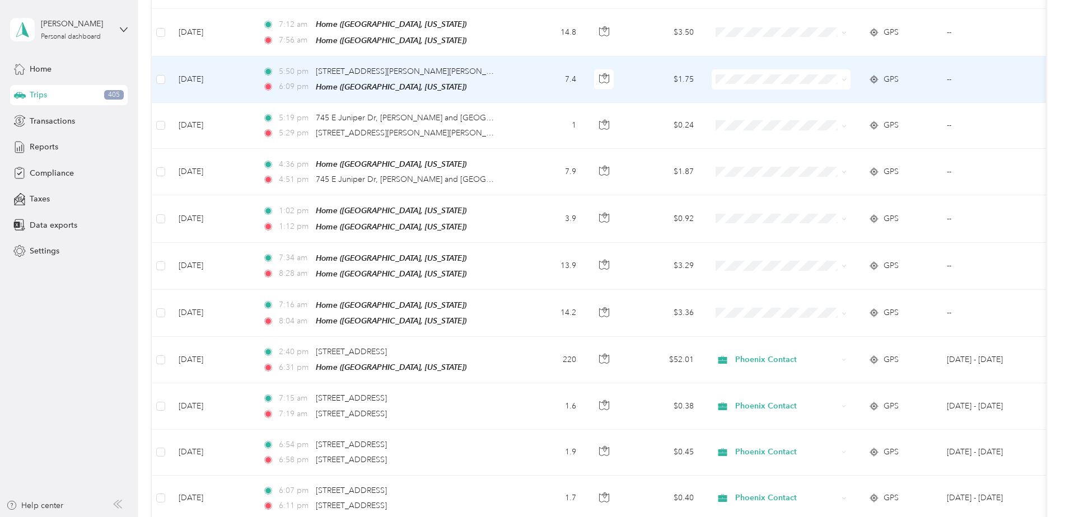
click at [506, 68] on td "5:50 pm [STREET_ADDRESS][PERSON_NAME][PERSON_NAME] 6:09 pm Home ([GEOGRAPHIC_DA…" at bounding box center [382, 80] width 257 height 46
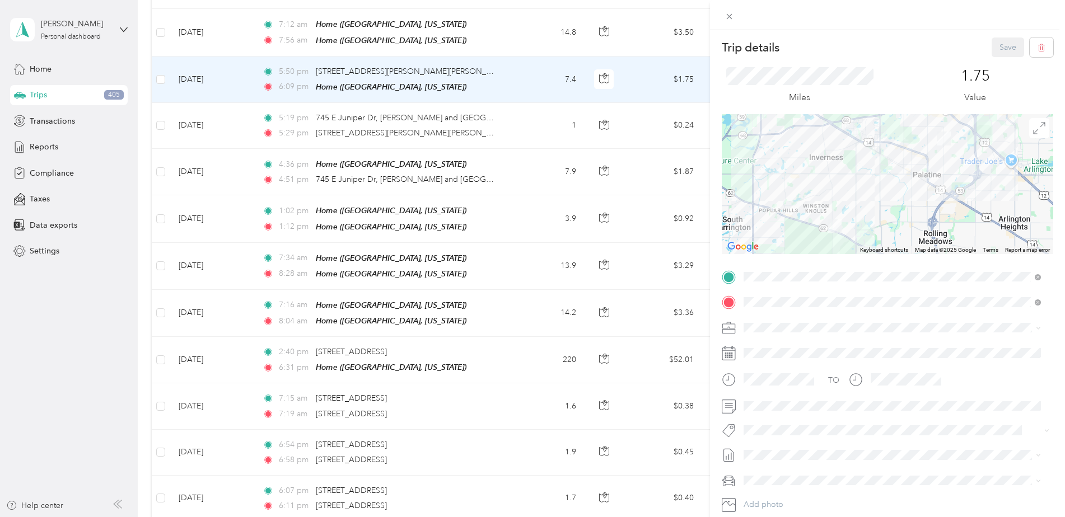
click at [506, 68] on div "Trip details Save This trip cannot be edited because it is either under review,…" at bounding box center [532, 258] width 1065 height 517
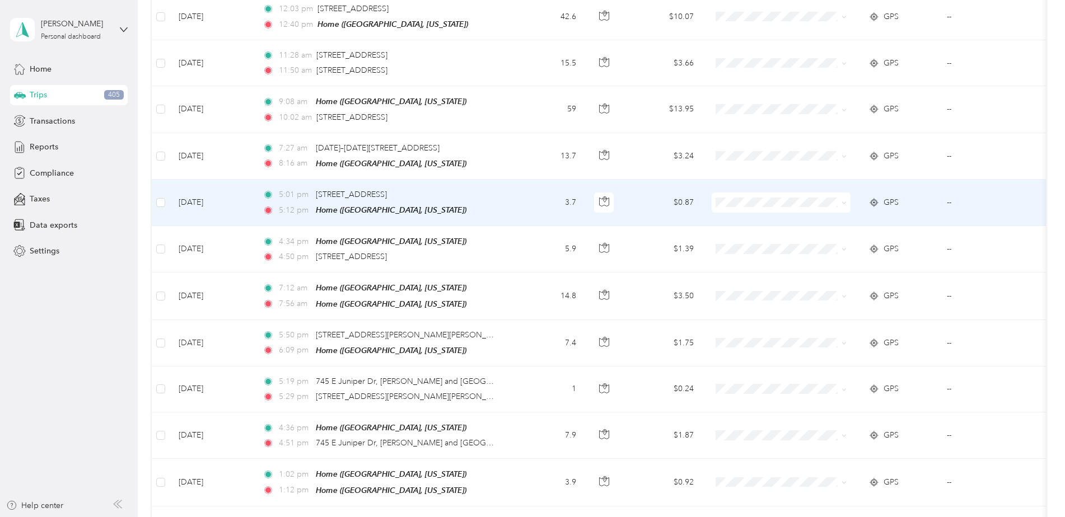
scroll to position [1064, 0]
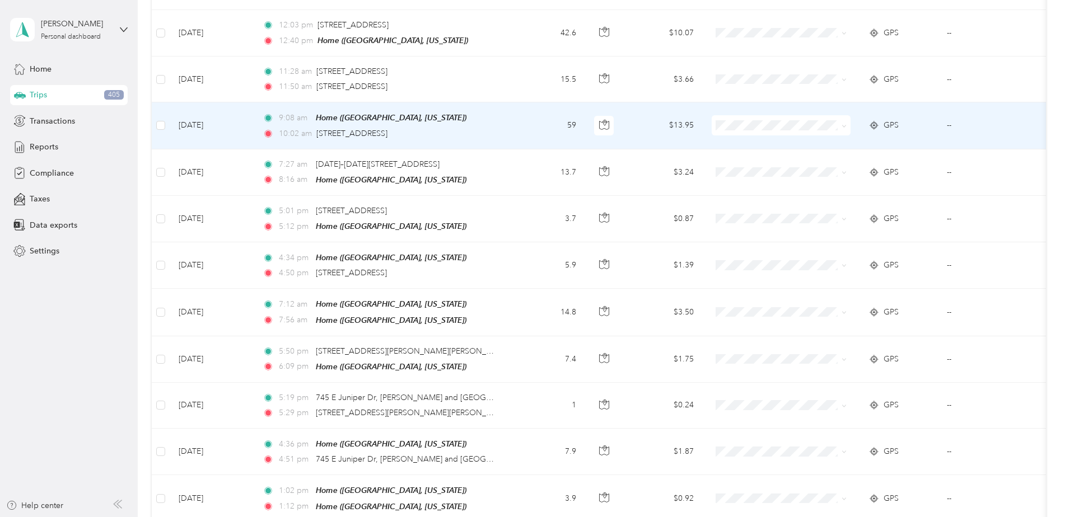
click at [777, 134] on span "Phoenix Contact" at bounding box center [791, 131] width 104 height 12
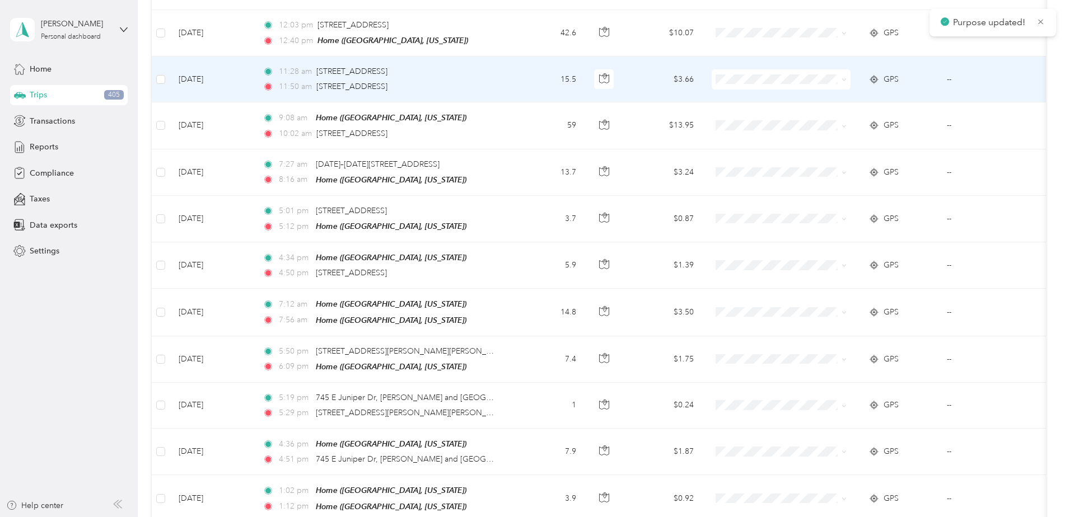
click at [747, 89] on span "Phoenix Contact" at bounding box center [791, 88] width 104 height 12
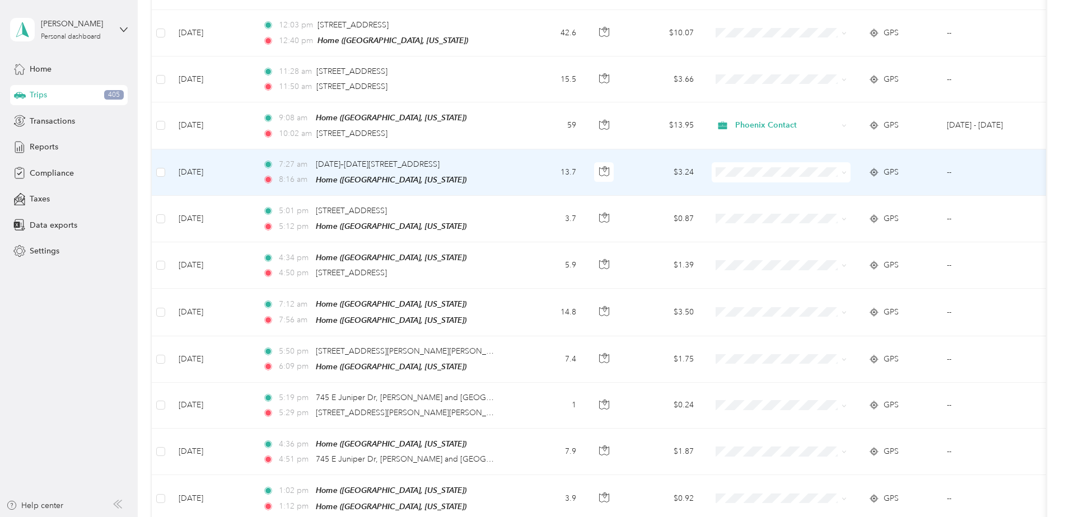
click at [517, 162] on td "13.7" at bounding box center [548, 172] width 74 height 46
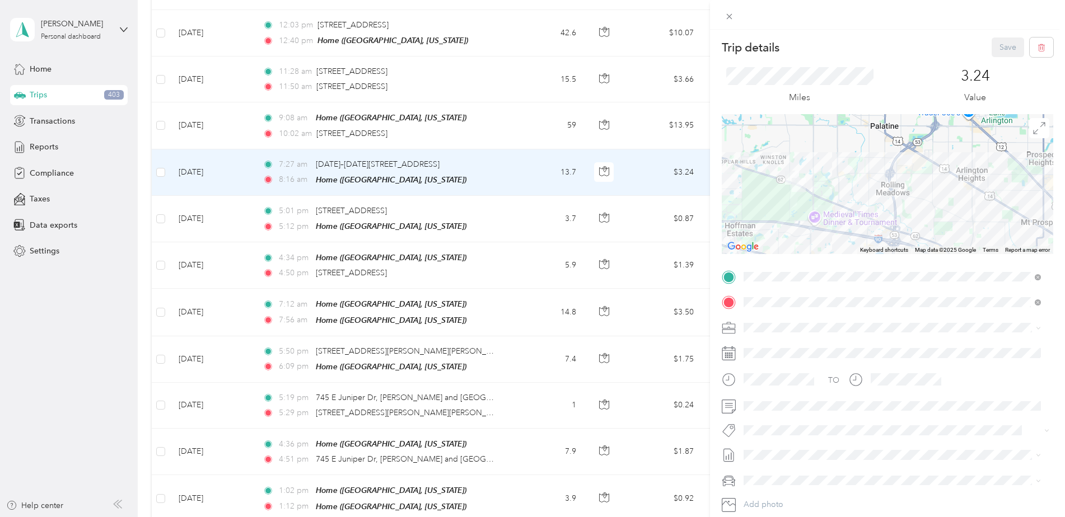
click at [517, 162] on div "Trip details Save This trip cannot be edited because it is either under review,…" at bounding box center [532, 258] width 1065 height 517
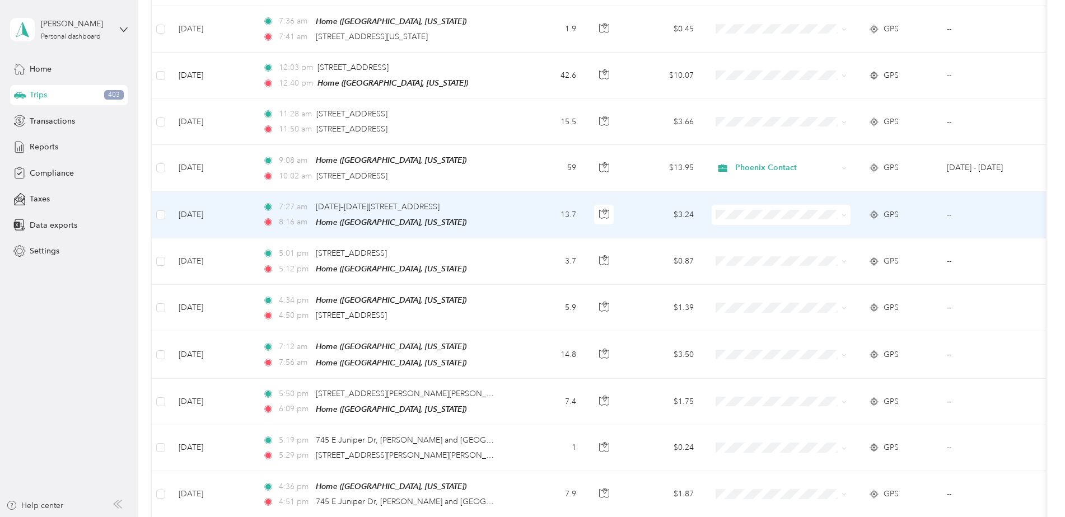
scroll to position [1008, 0]
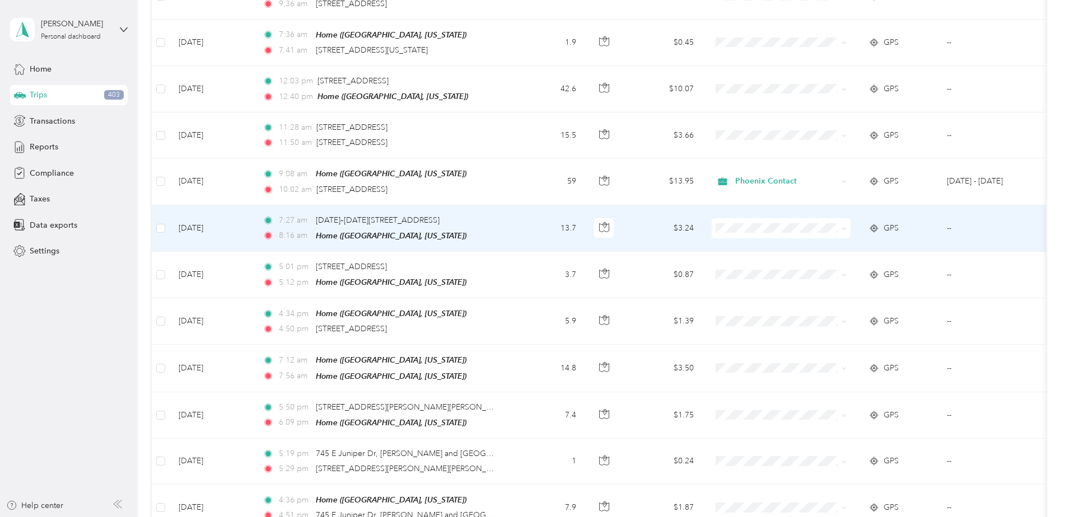
click at [507, 213] on td "7:27 am [DATE]–[DATE][STREET_ADDRESS] 8:16 am Home ([GEOGRAPHIC_DATA], [US_STAT…" at bounding box center [382, 228] width 257 height 46
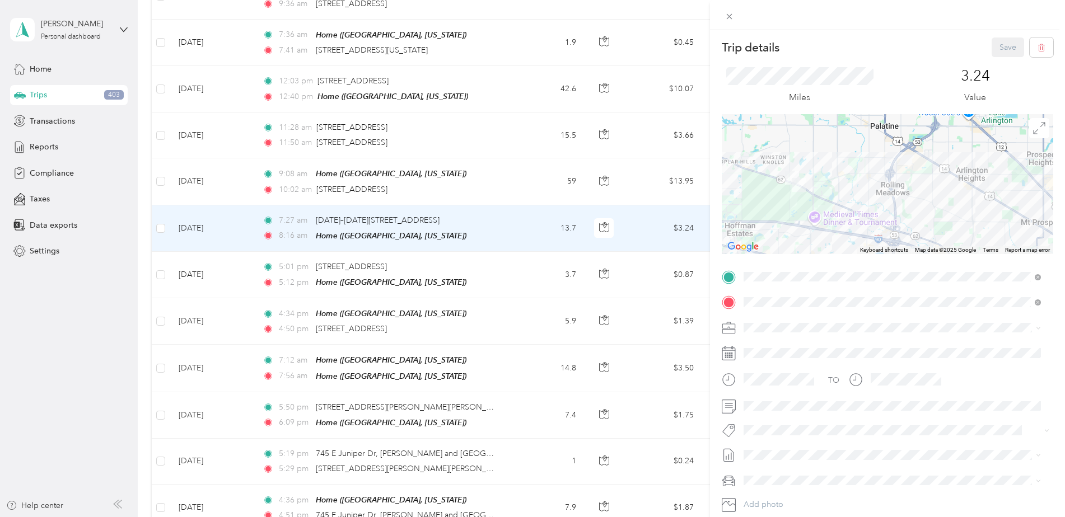
click at [130, 190] on div "Trip details Save This trip cannot be edited because it is either under review,…" at bounding box center [532, 258] width 1065 height 517
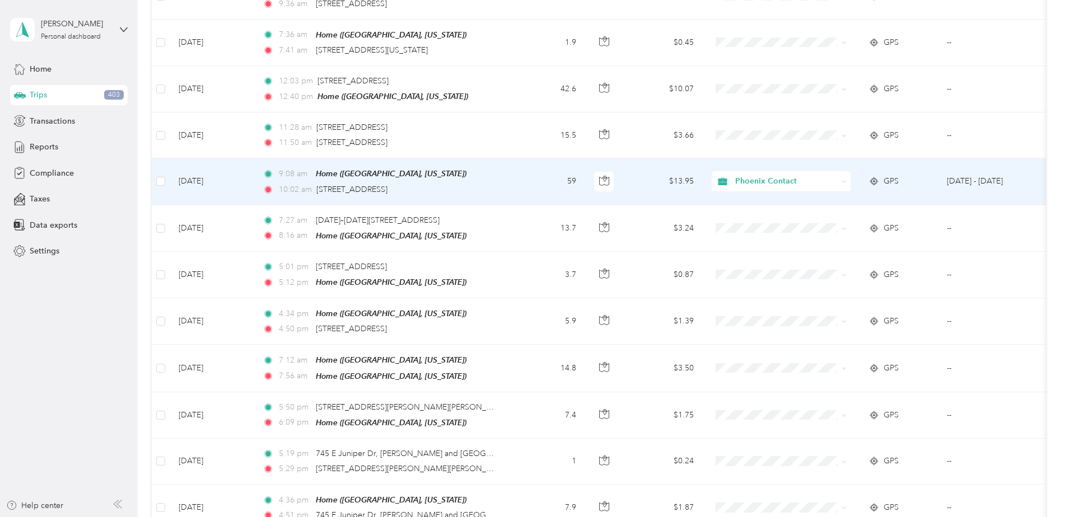
scroll to position [952, 0]
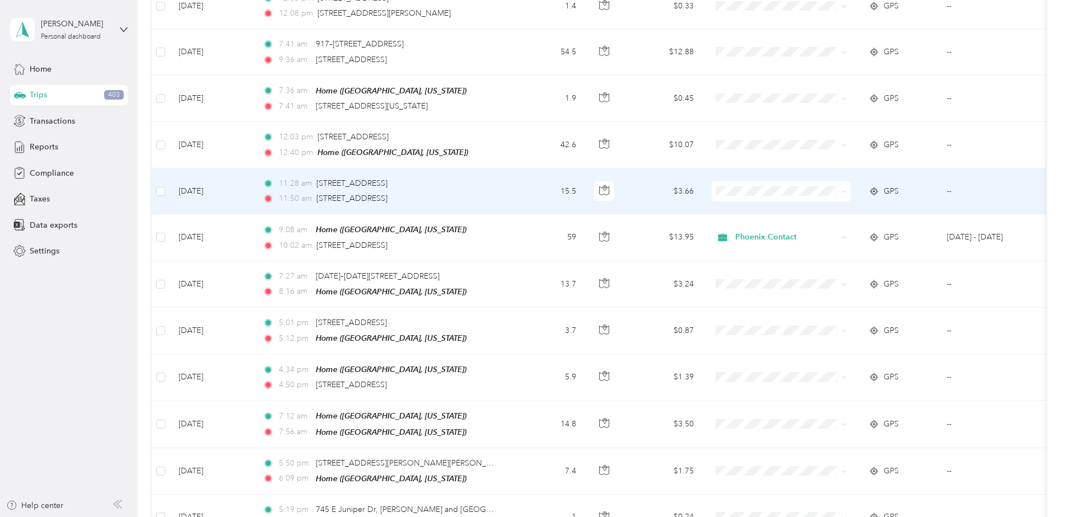
click at [765, 199] on span "Phoenix Contact" at bounding box center [791, 202] width 104 height 12
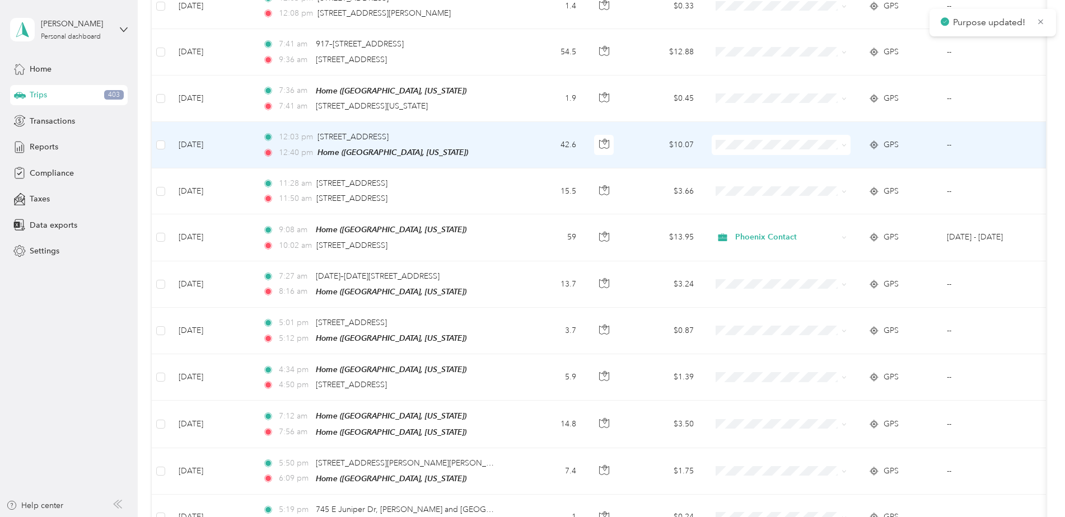
click at [744, 135] on span at bounding box center [780, 145] width 139 height 20
click at [739, 135] on span at bounding box center [780, 145] width 139 height 20
click at [755, 156] on span "Phoenix Contact" at bounding box center [791, 155] width 104 height 12
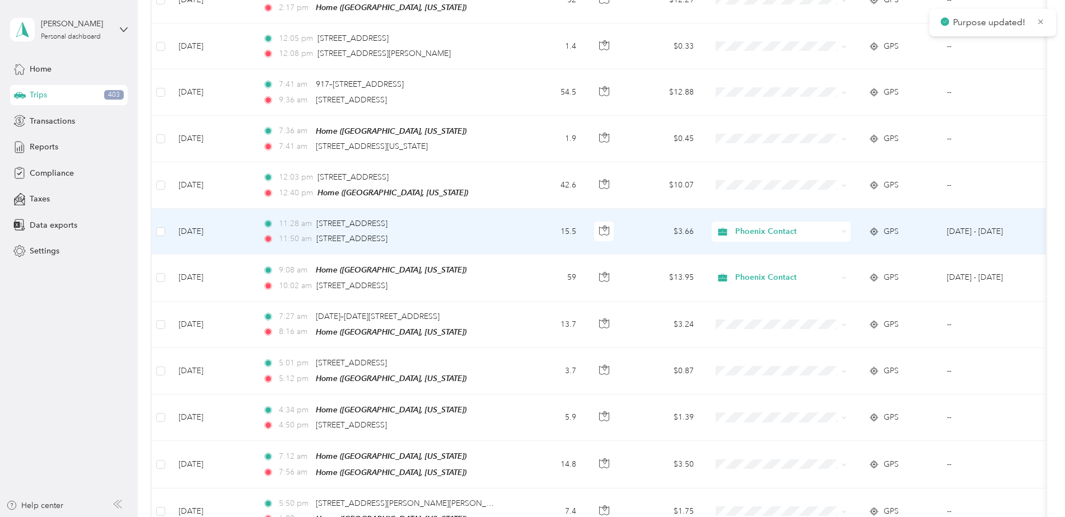
scroll to position [896, 0]
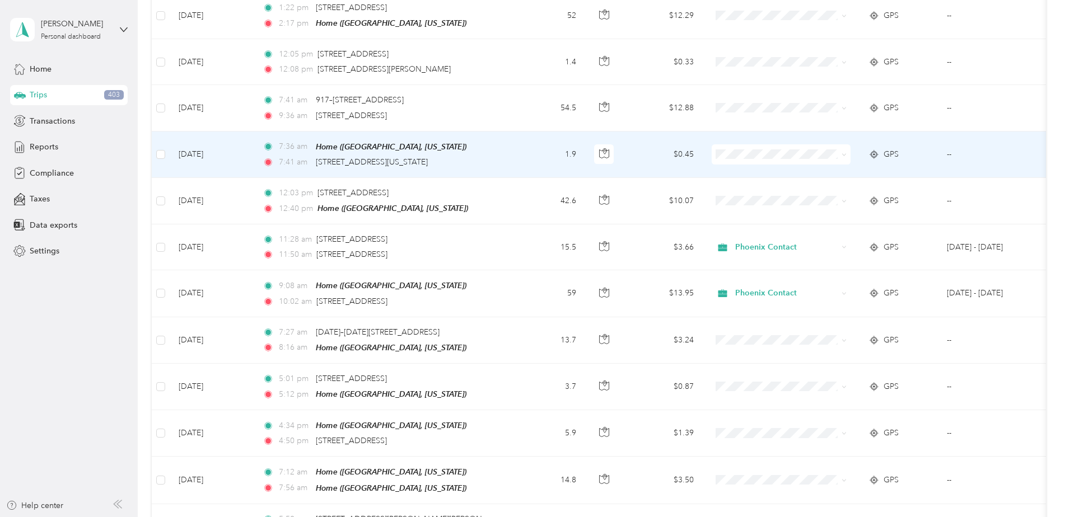
click at [514, 153] on td "1.9" at bounding box center [548, 155] width 74 height 46
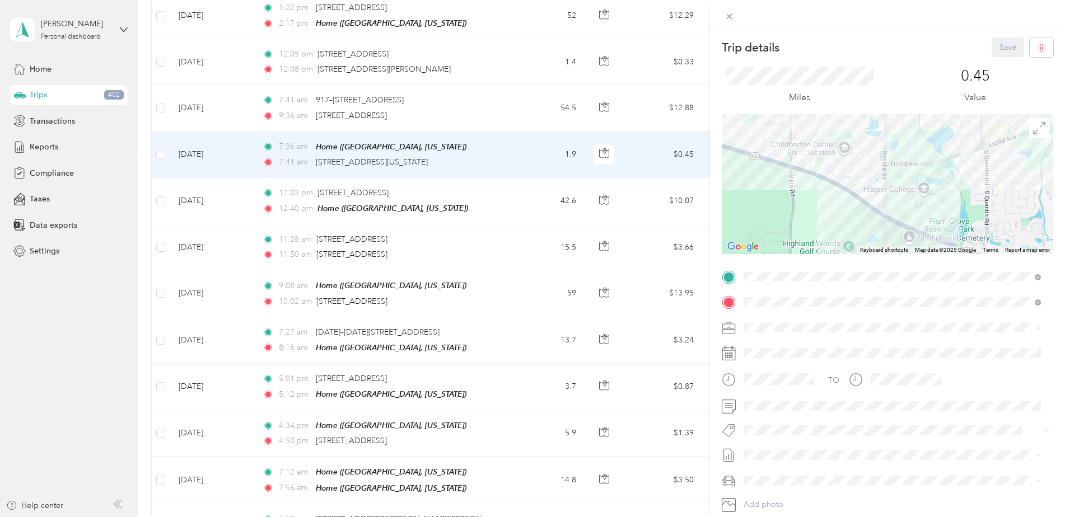
click at [514, 149] on div "Trip details Save This trip cannot be edited because it is either under review,…" at bounding box center [532, 258] width 1065 height 517
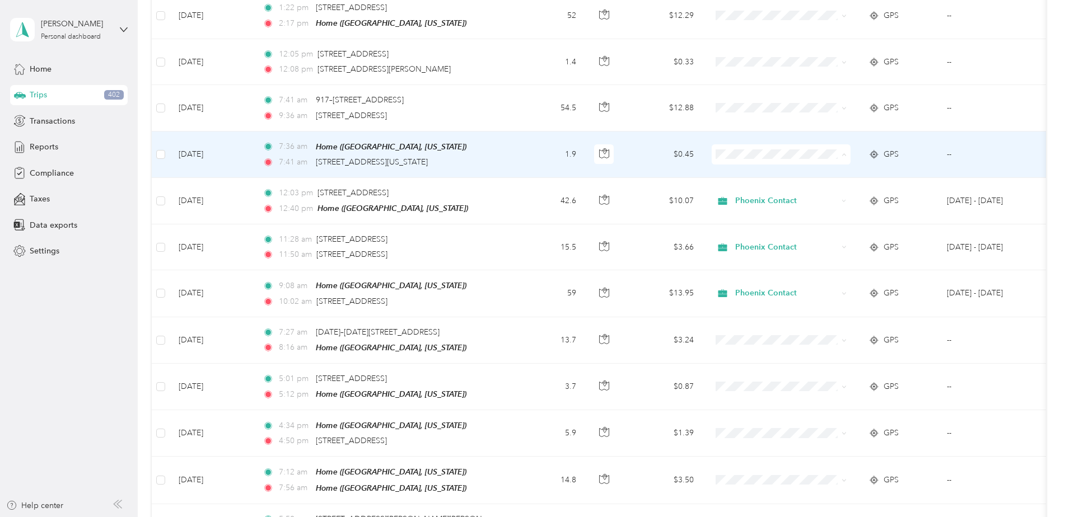
click at [774, 166] on span "Phoenix Contact" at bounding box center [791, 166] width 104 height 12
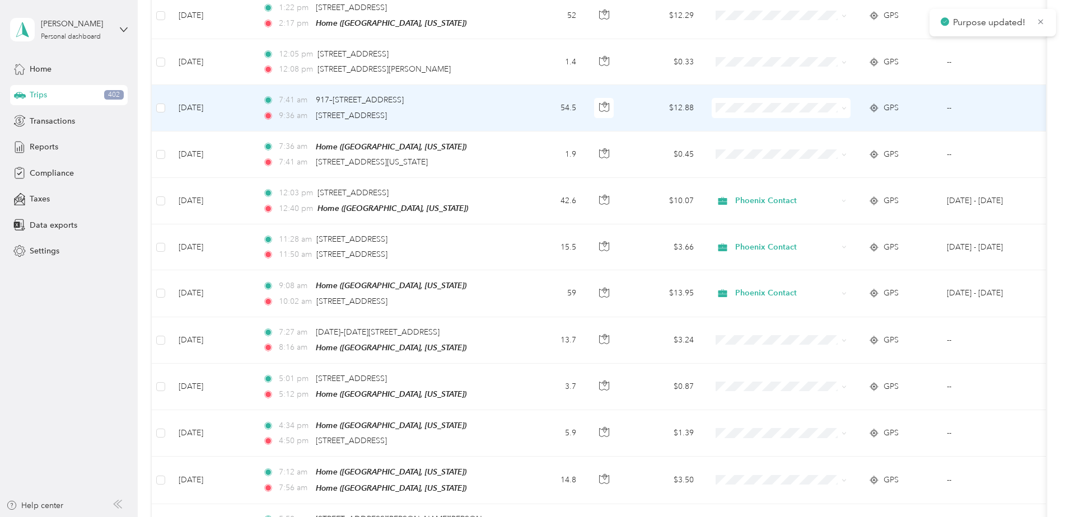
click at [760, 118] on span "Phoenix Contact" at bounding box center [791, 115] width 104 height 12
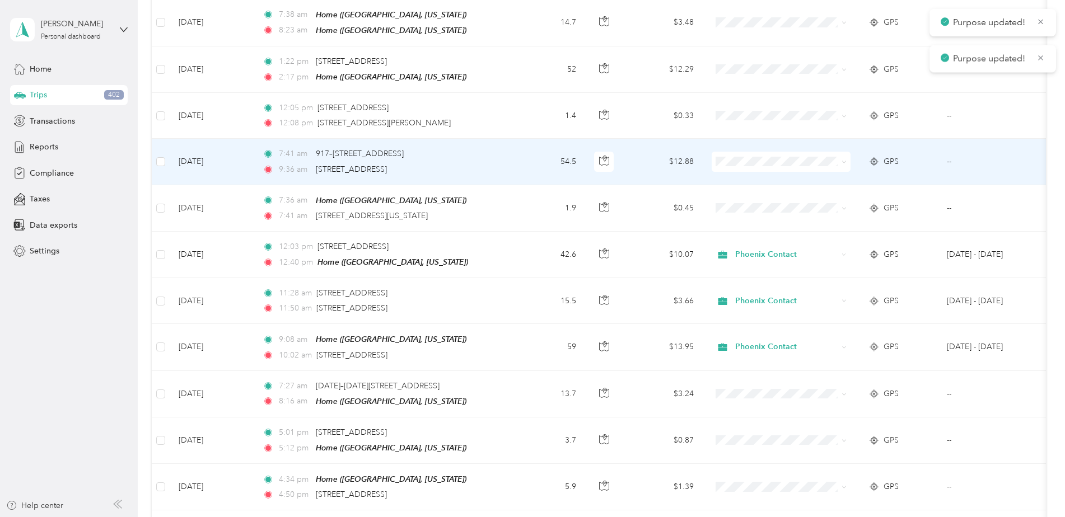
scroll to position [840, 0]
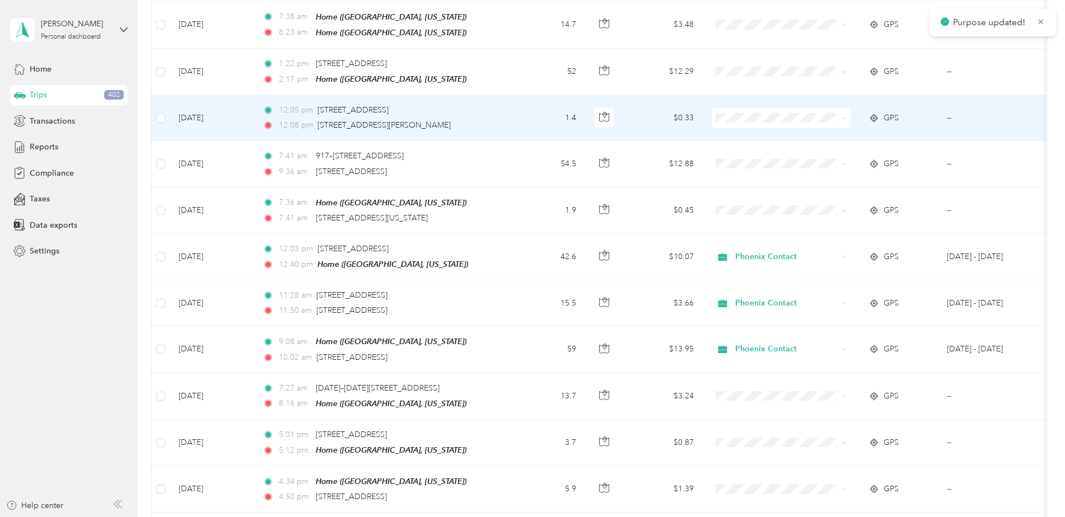
click at [760, 131] on li "Phoenix Contact" at bounding box center [780, 126] width 139 height 20
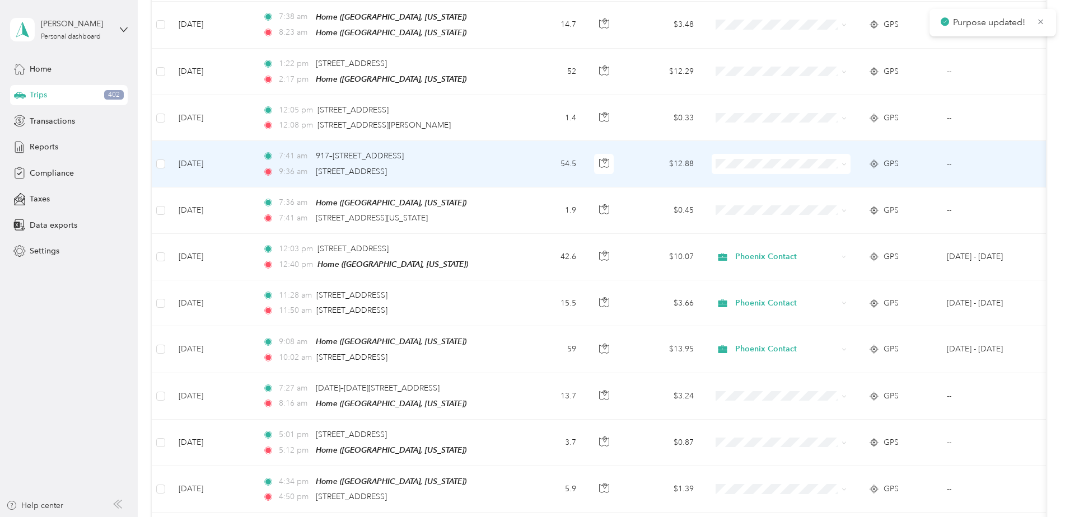
scroll to position [784, 0]
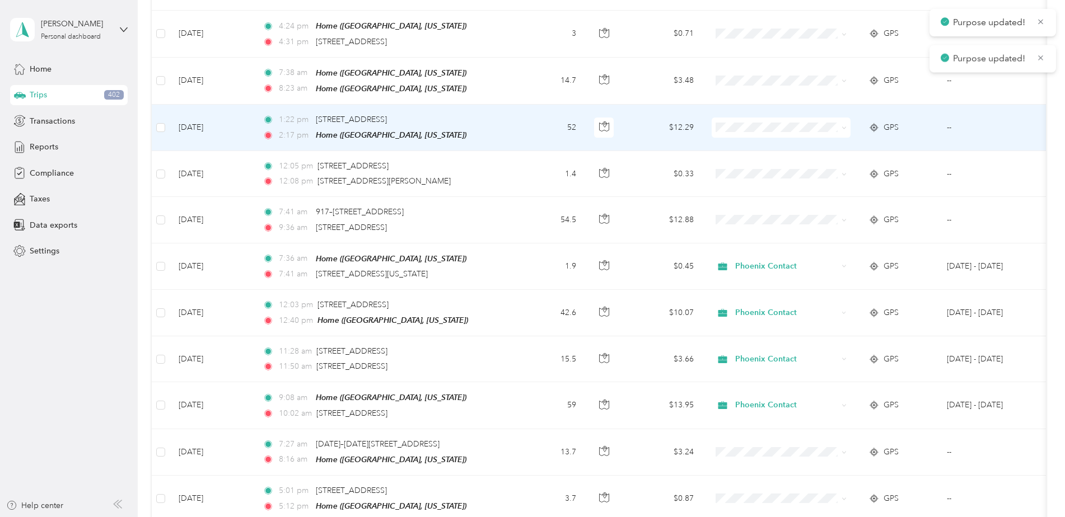
click at [746, 118] on span at bounding box center [780, 128] width 139 height 20
click at [755, 138] on span "Phoenix Contact" at bounding box center [791, 136] width 104 height 12
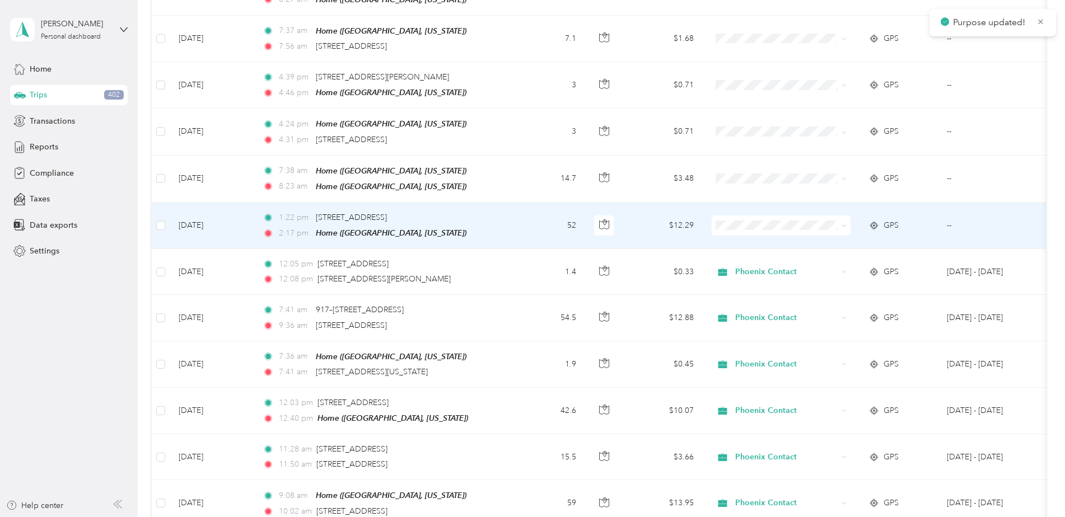
scroll to position [672, 0]
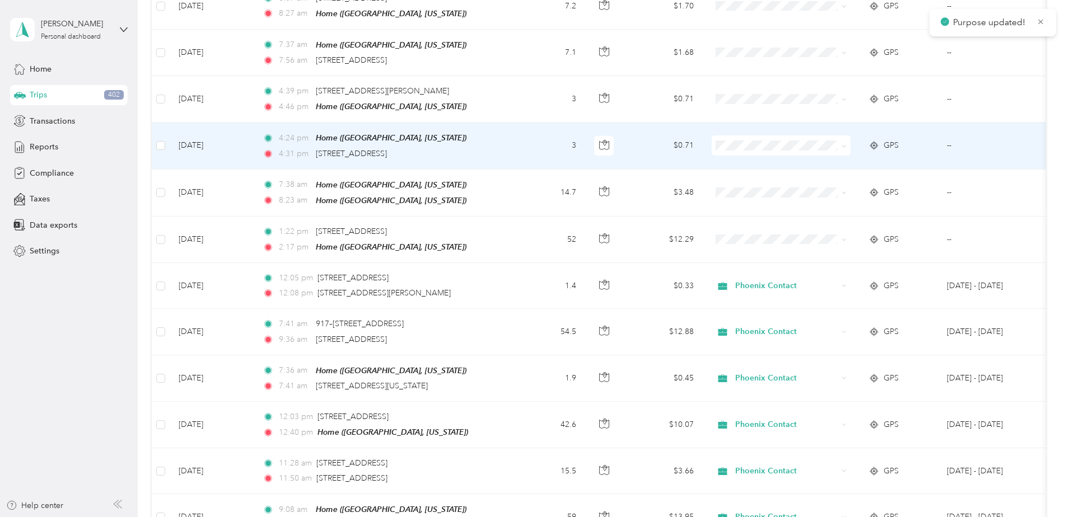
click at [493, 139] on div "4:24 pm Home ([GEOGRAPHIC_DATA][US_STATE]) 4:31 pm [STREET_ADDRESS]" at bounding box center [380, 146] width 235 height 28
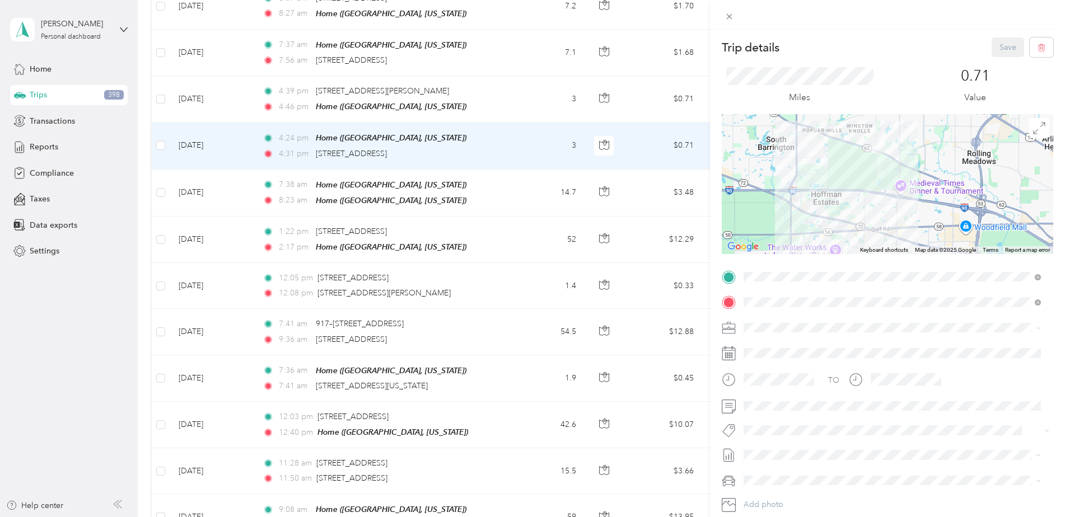
click at [543, 133] on div "Trip details Save This trip cannot be edited because it is either under review,…" at bounding box center [532, 258] width 1065 height 517
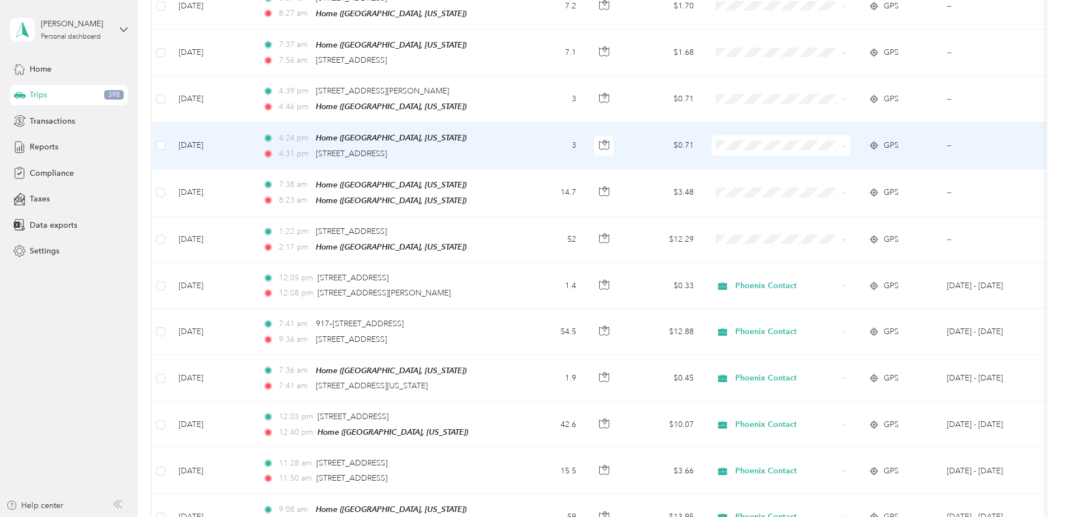
click at [756, 157] on span "Phoenix Contact" at bounding box center [791, 159] width 104 height 12
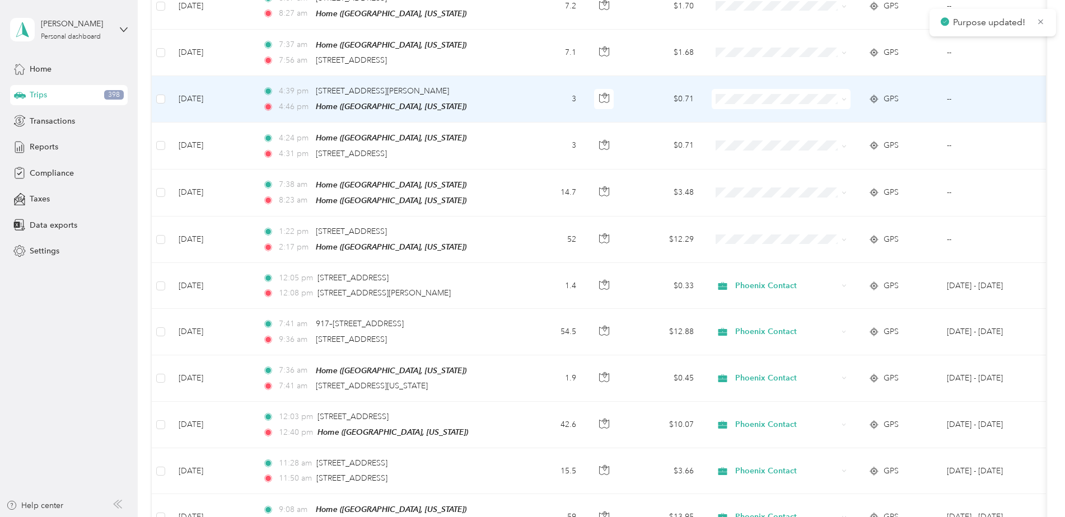
click at [757, 115] on li "Phoenix Contact" at bounding box center [780, 109] width 139 height 20
click at [512, 98] on td "3" at bounding box center [548, 99] width 74 height 46
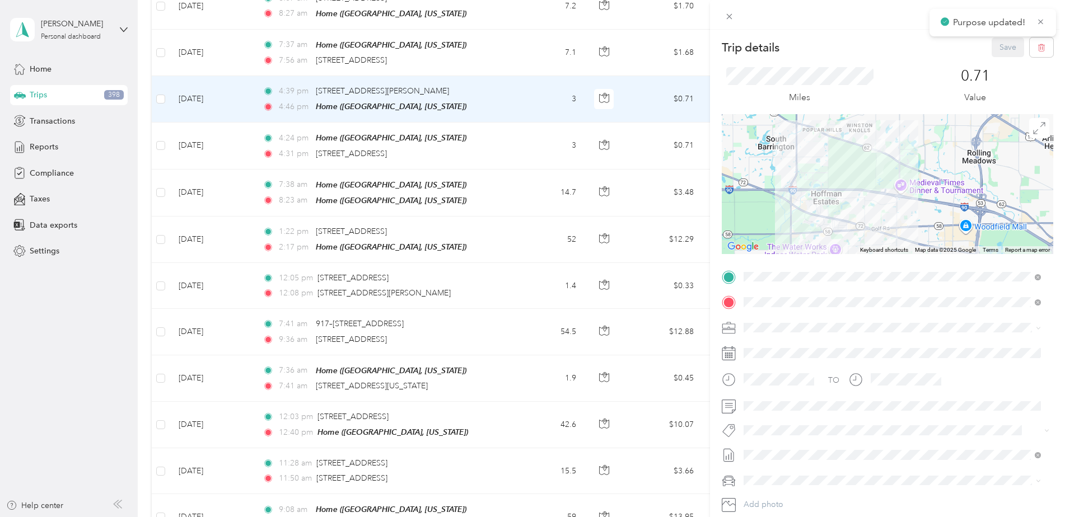
click at [512, 98] on div "Trip details Save This trip cannot be edited because it is either under review,…" at bounding box center [532, 258] width 1065 height 517
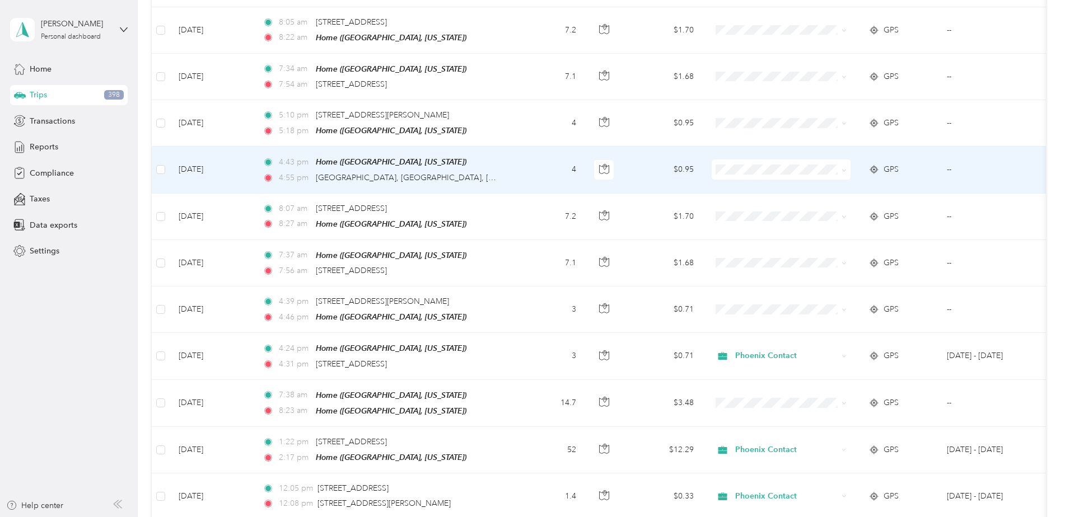
scroll to position [448, 0]
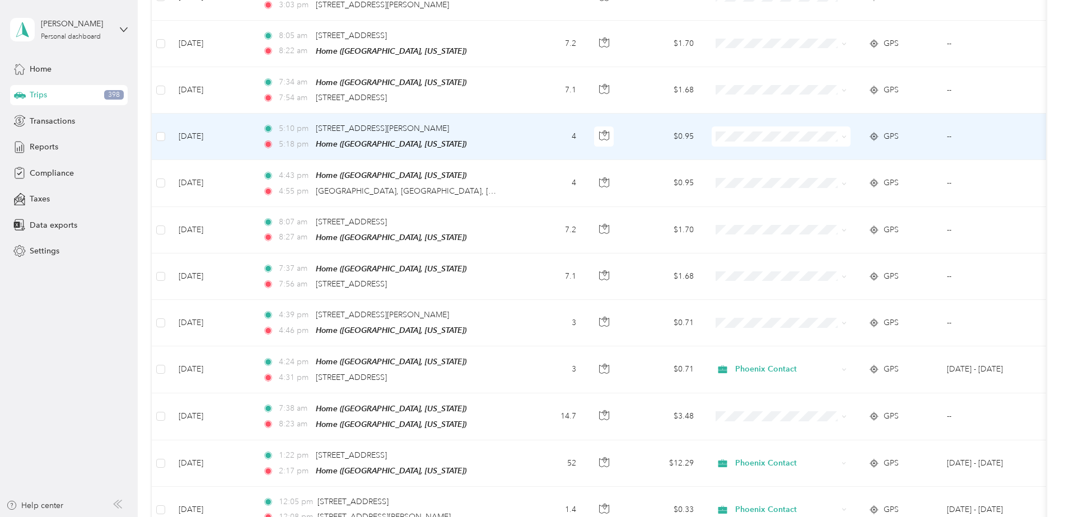
click at [504, 121] on td "5:10 pm [STREET_ADDRESS][PERSON_NAME], [GEOGRAPHIC_DATA], [GEOGRAPHIC_DATA] 5:1…" at bounding box center [382, 137] width 257 height 46
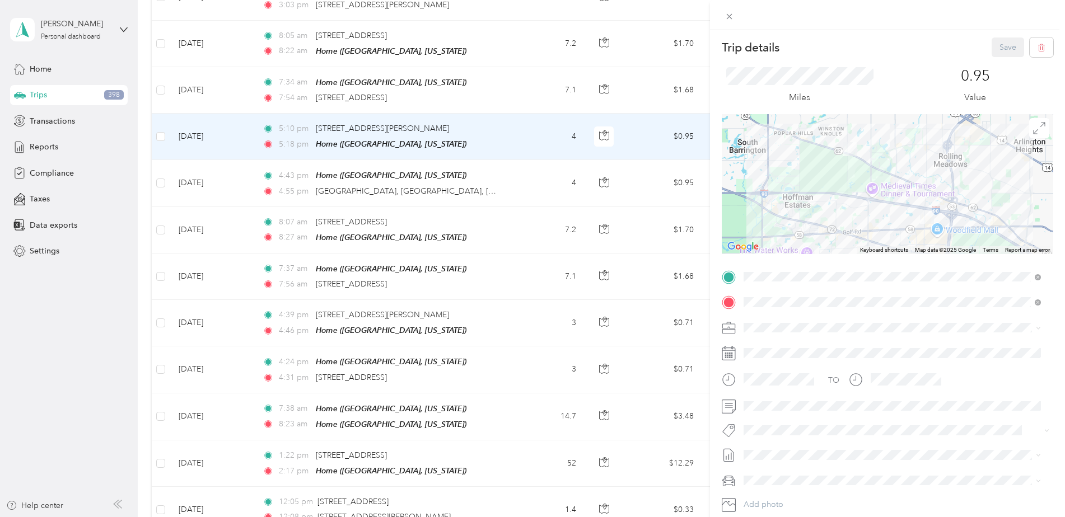
click at [505, 124] on div "Trip details Save This trip cannot be edited because it is either under review,…" at bounding box center [532, 258] width 1065 height 517
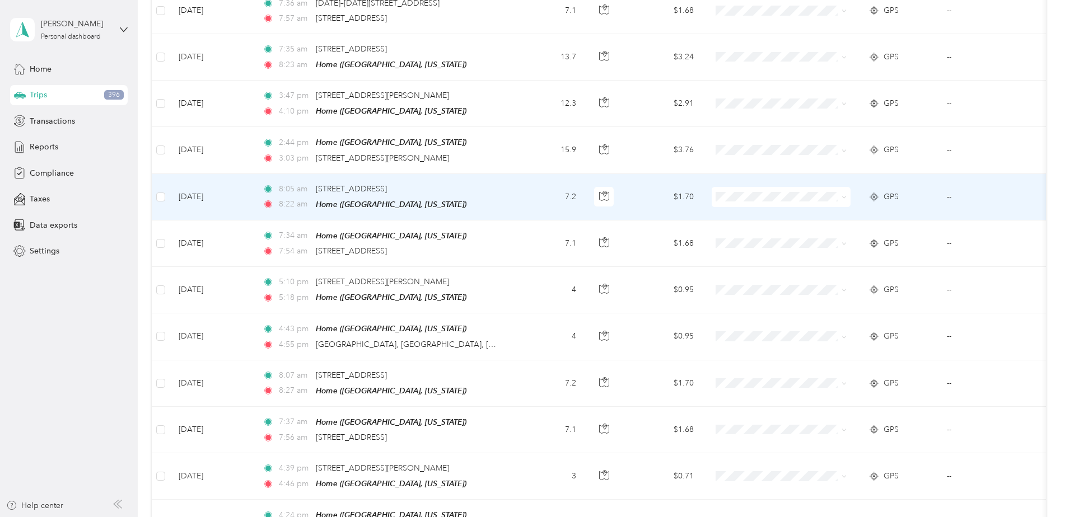
scroll to position [280, 0]
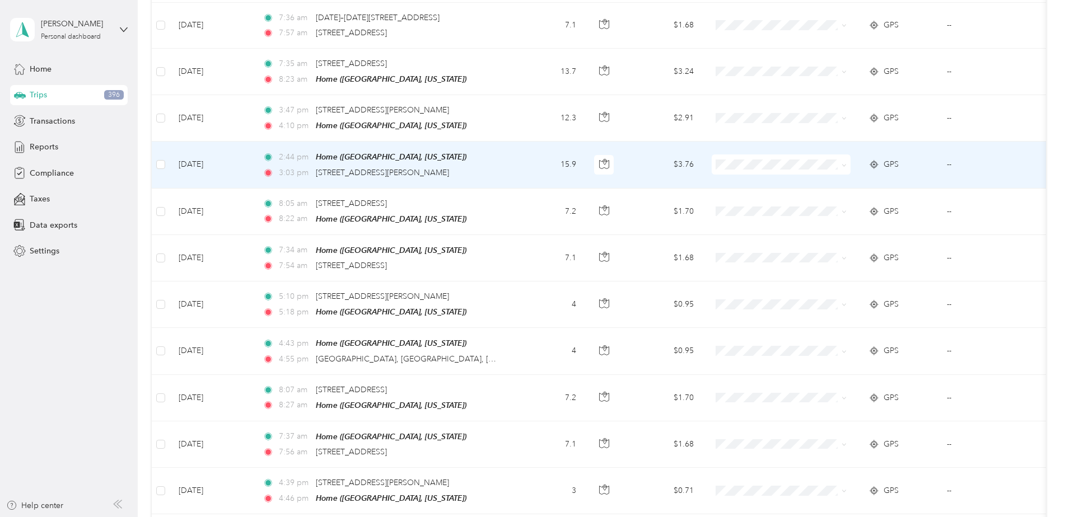
click at [502, 156] on td "2:44 pm Home ([GEOGRAPHIC_DATA][US_STATE]) 3:03 pm [STREET_ADDRESS][PERSON_NAME]" at bounding box center [382, 165] width 257 height 46
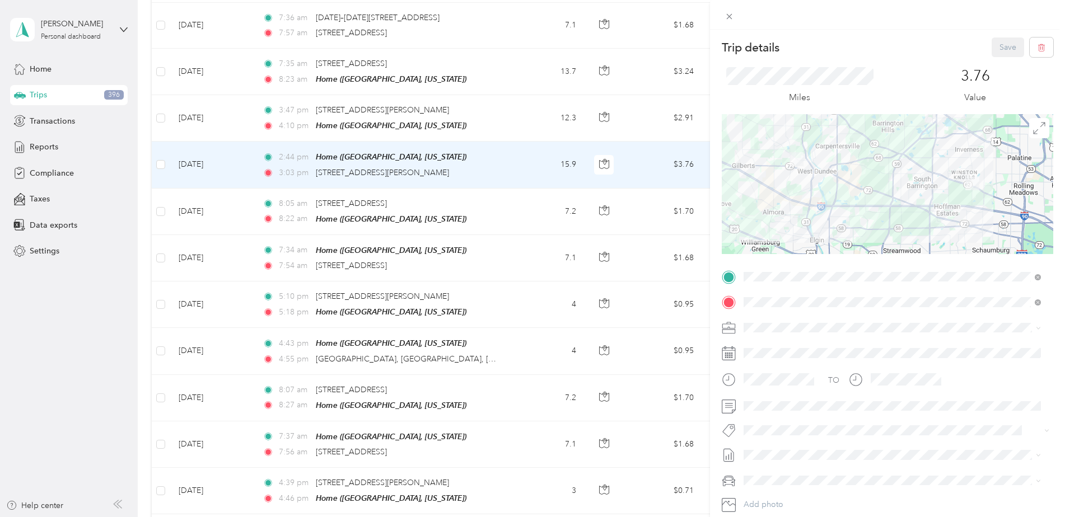
click at [502, 156] on div "Trip details Save This trip cannot be edited because it is either under review,…" at bounding box center [532, 258] width 1065 height 517
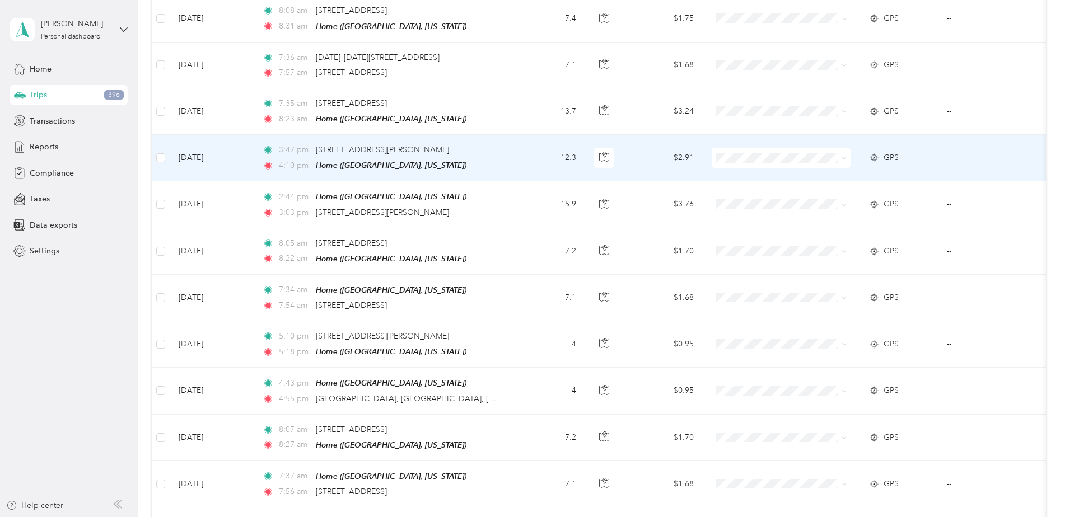
scroll to position [224, 0]
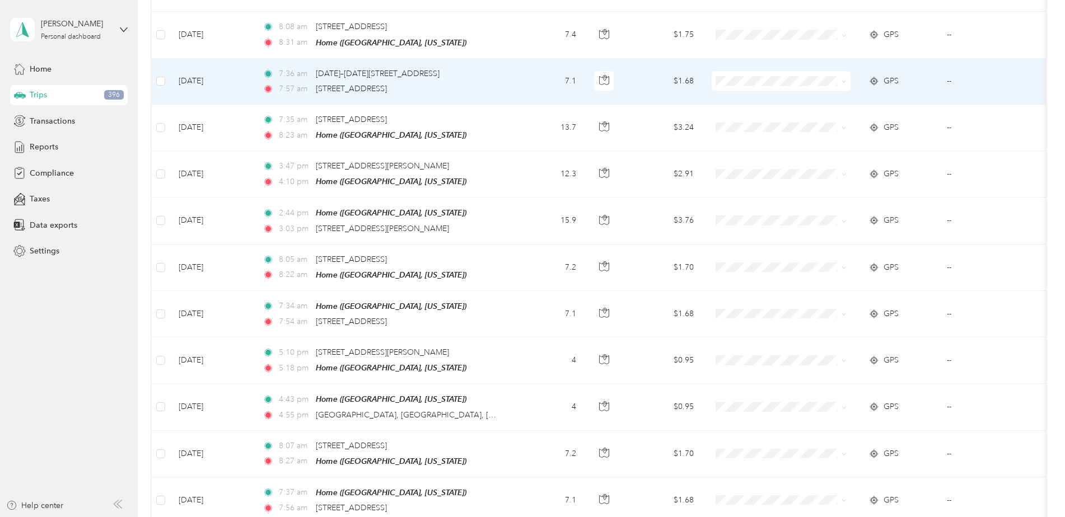
click at [493, 83] on div "7:57 am [STREET_ADDRESS]" at bounding box center [380, 89] width 235 height 12
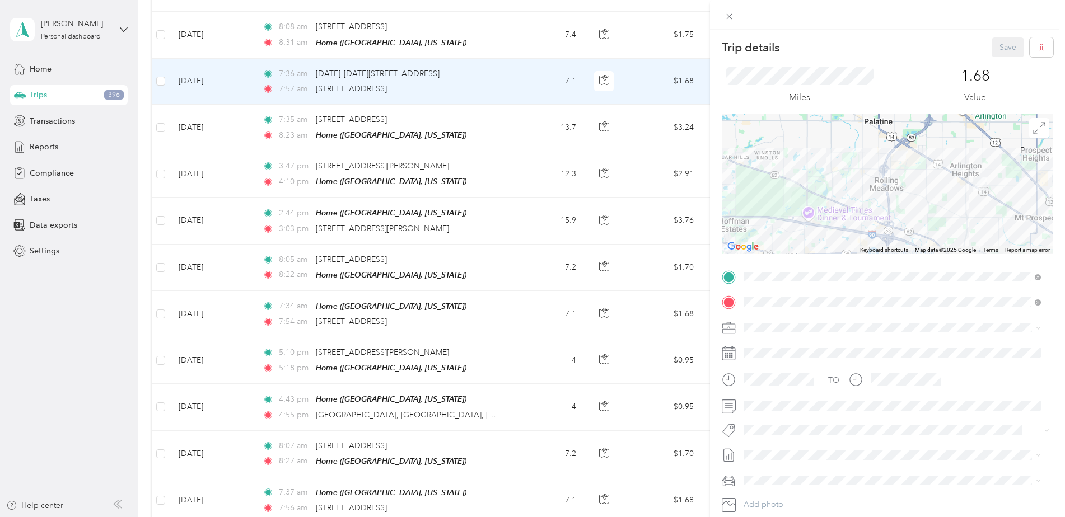
click at [493, 81] on div "Trip details Save This trip cannot be edited because it is either under review,…" at bounding box center [532, 258] width 1065 height 517
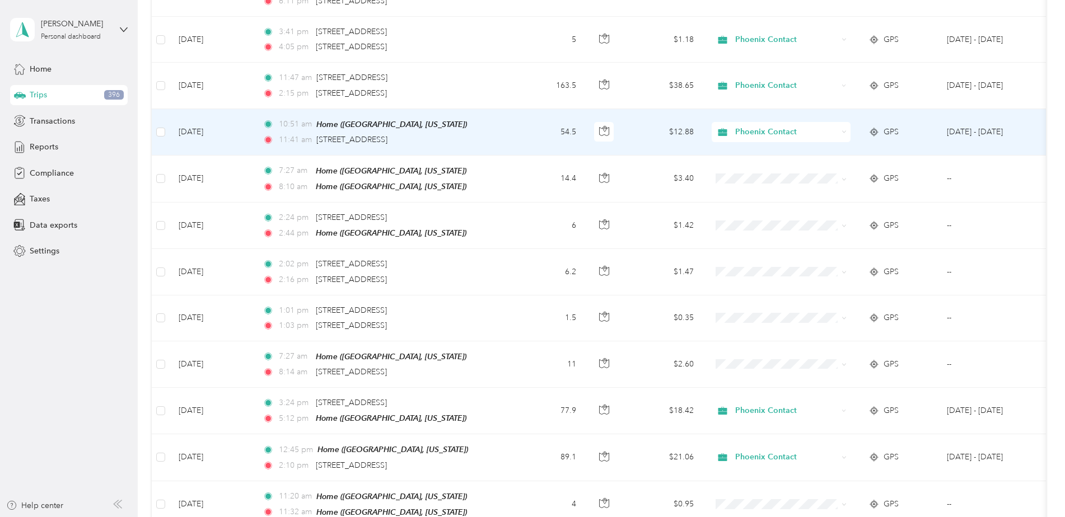
scroll to position [1753, 0]
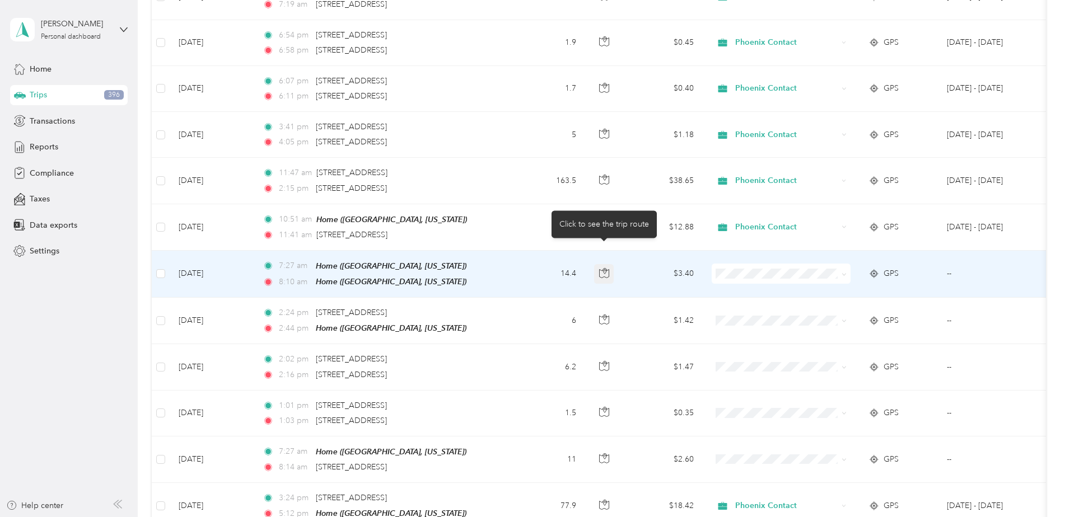
click at [607, 268] on icon "button" at bounding box center [604, 273] width 10 height 10
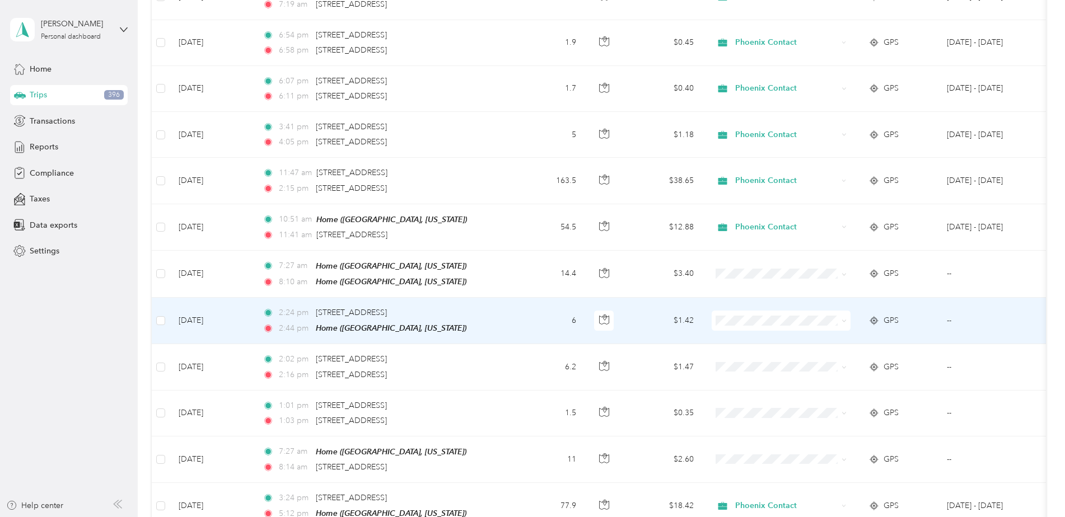
click at [526, 301] on td "6" at bounding box center [548, 321] width 74 height 46
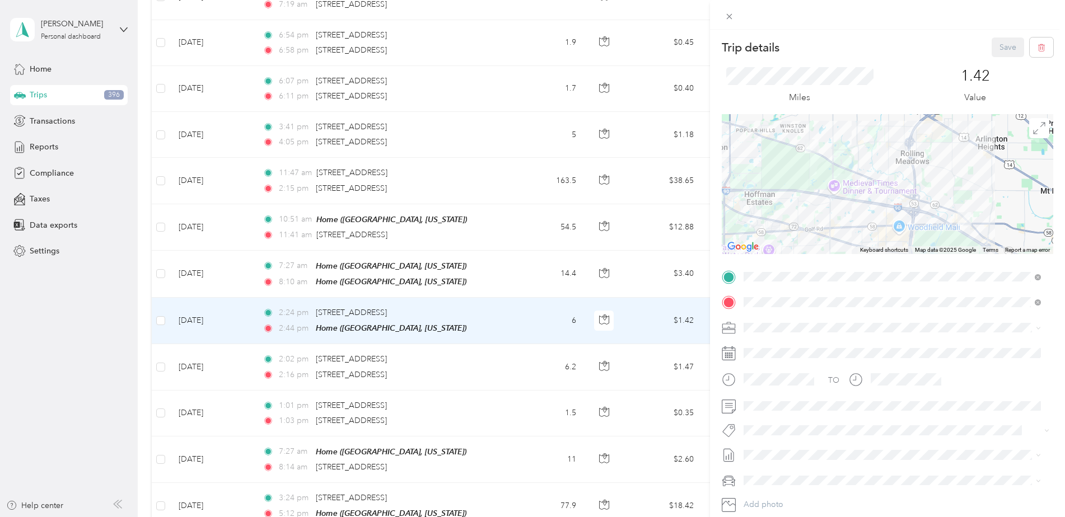
click at [518, 346] on div "Trip details Save This trip cannot be edited because it is either under review,…" at bounding box center [532, 258] width 1065 height 517
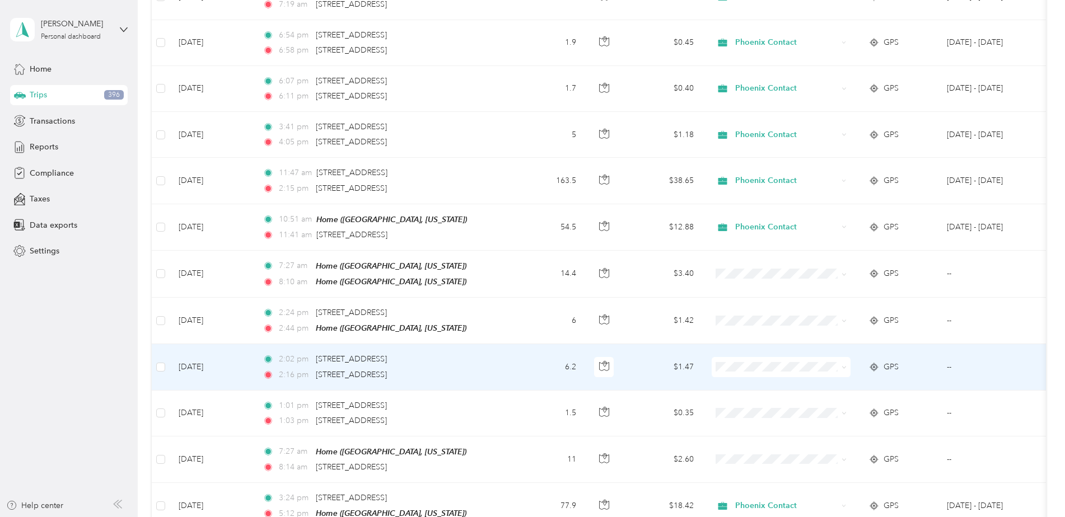
click at [508, 349] on td "2:02 pm [STREET_ADDRESS] 2:16 pm [STREET_ADDRESS]" at bounding box center [382, 367] width 257 height 46
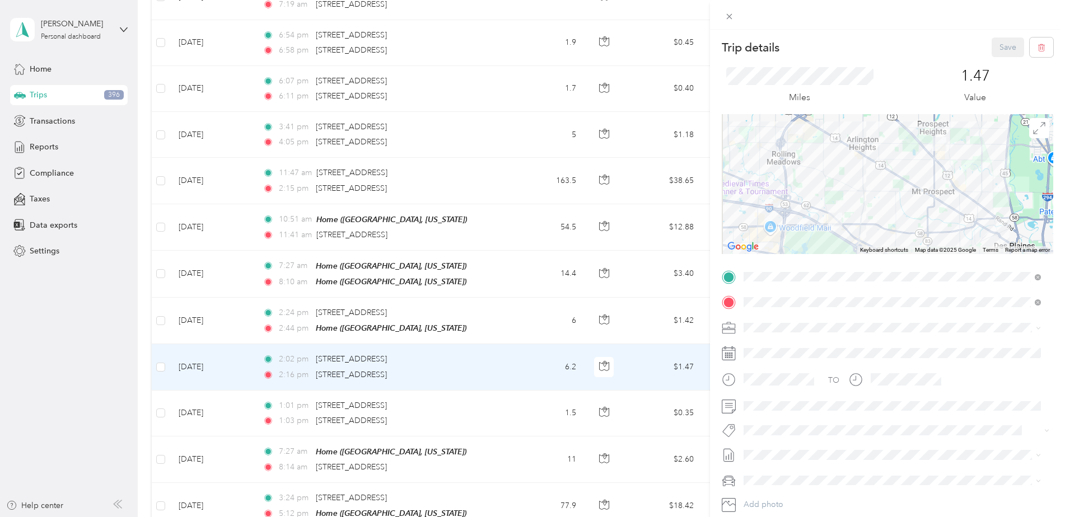
click at [504, 391] on div "Trip details Save This trip cannot be edited because it is either under review,…" at bounding box center [532, 258] width 1065 height 517
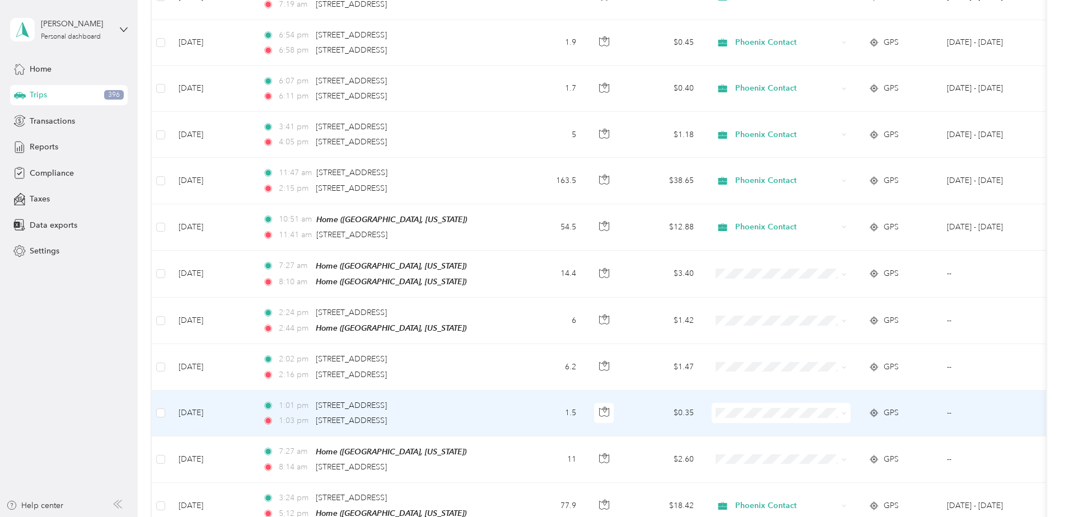
click at [511, 391] on td "1.5" at bounding box center [548, 414] width 74 height 46
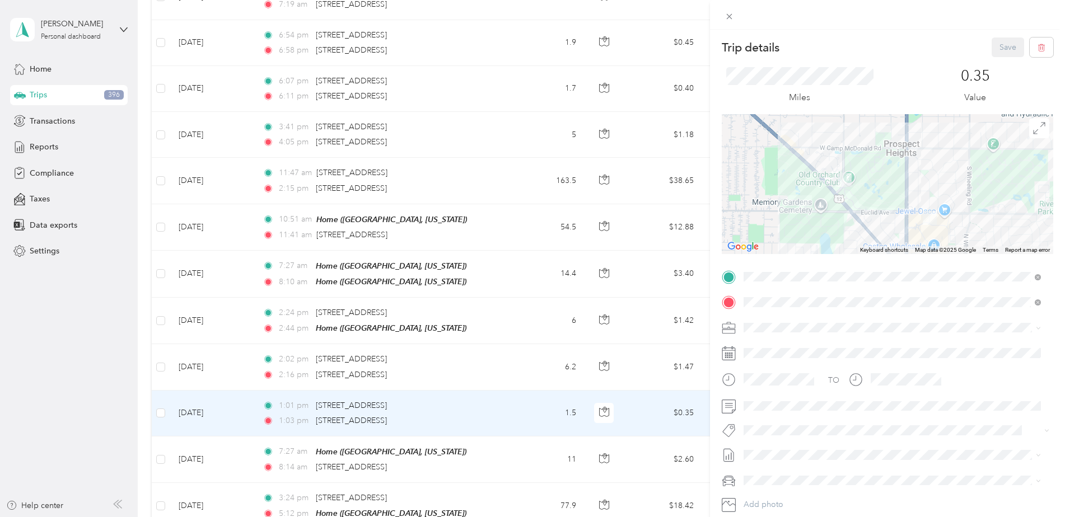
click at [512, 250] on div "Trip details Save This trip cannot be edited because it is either under review,…" at bounding box center [532, 258] width 1065 height 517
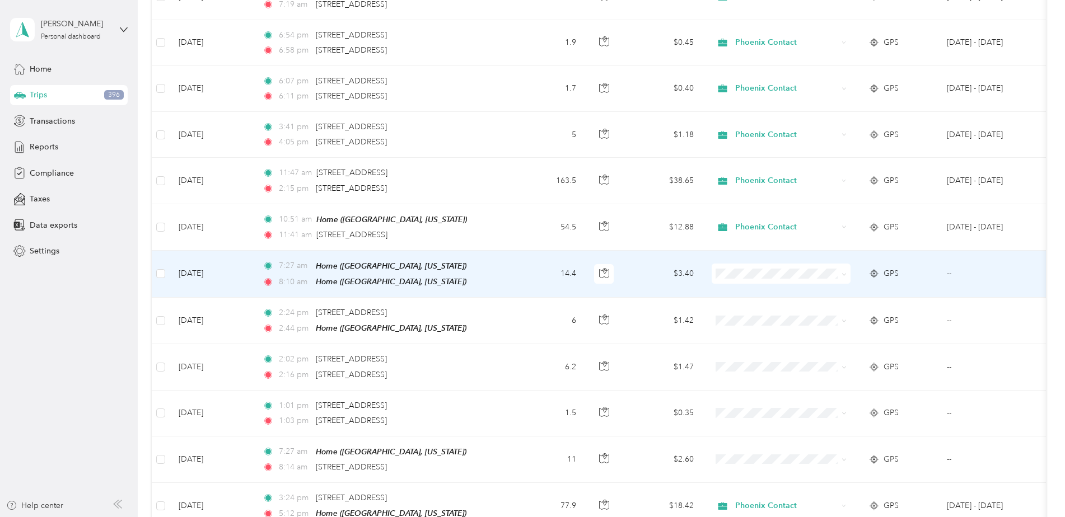
click at [512, 253] on td "14.4" at bounding box center [548, 274] width 74 height 47
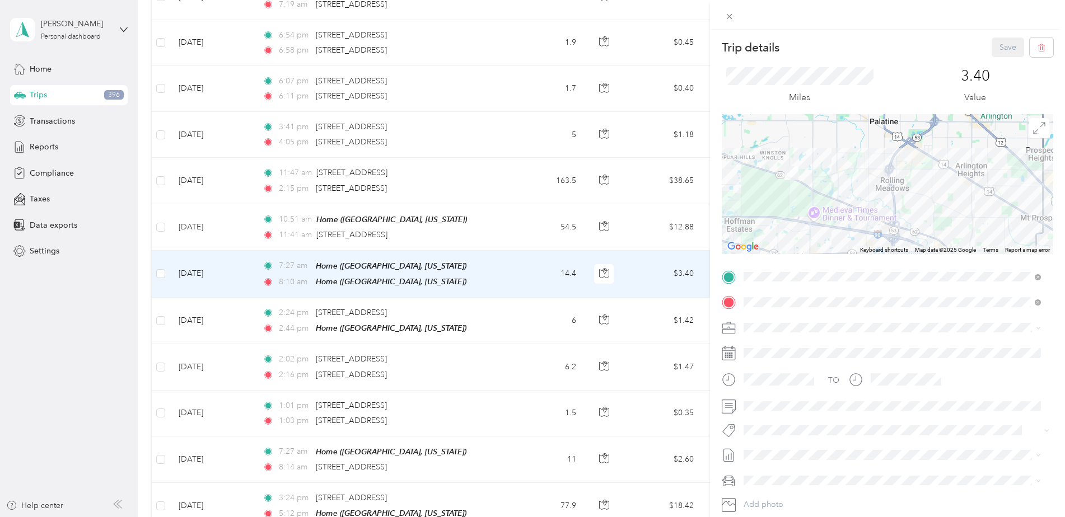
click at [512, 299] on div "Trip details Save This trip cannot be edited because it is either under review,…" at bounding box center [532, 258] width 1065 height 517
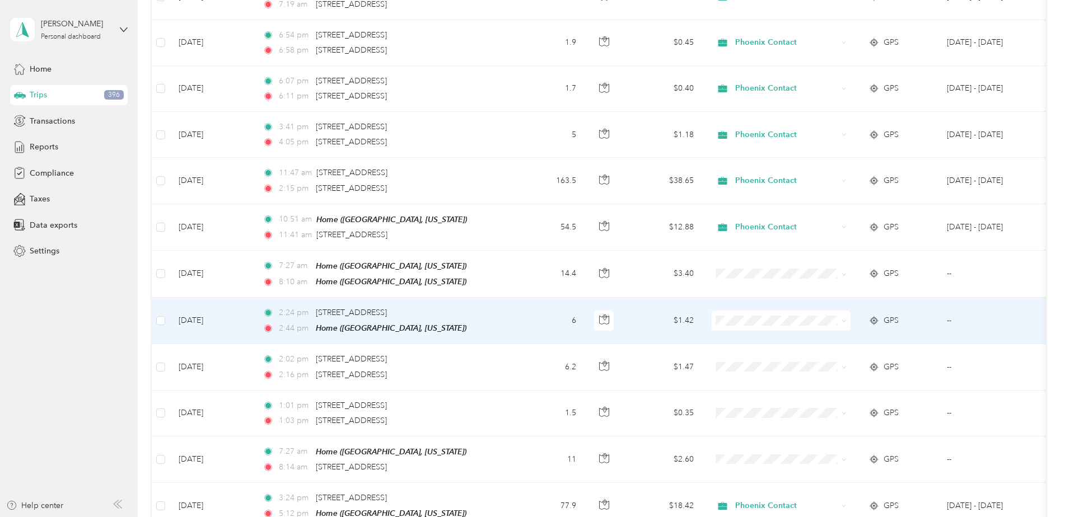
click at [511, 301] on td "6" at bounding box center [548, 321] width 74 height 46
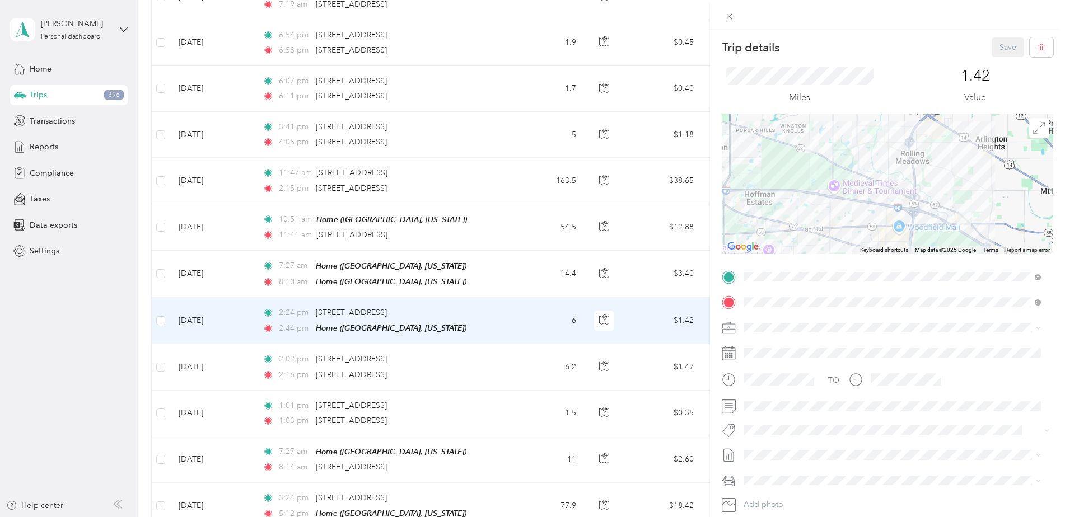
click at [544, 313] on div "Trip details Save This trip cannot be edited because it is either under review,…" at bounding box center [532, 258] width 1065 height 517
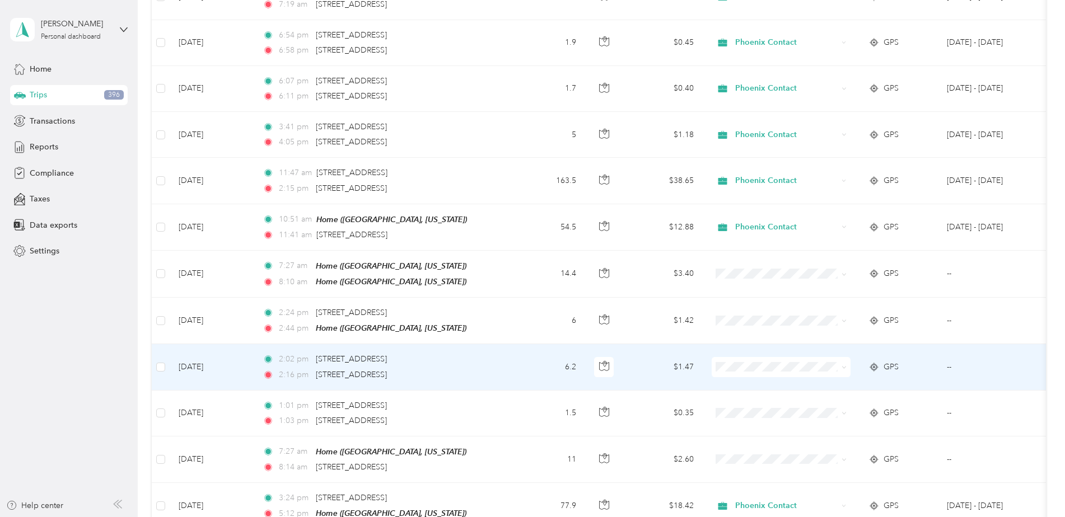
click at [526, 348] on td "6.2" at bounding box center [548, 367] width 74 height 46
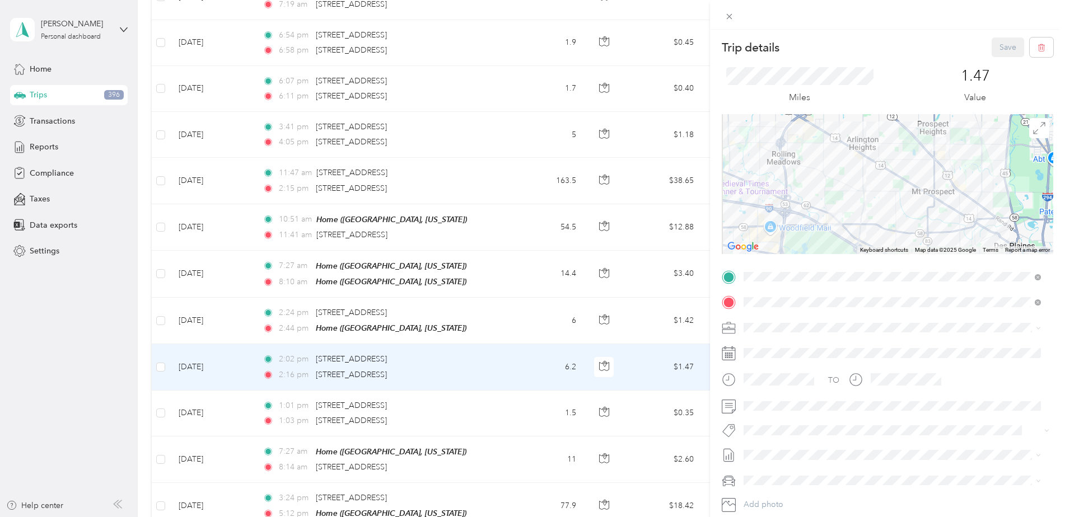
click at [848, 148] on img at bounding box center [939, 144] width 14 height 14
click at [457, 395] on div "Trip details Save This trip cannot be edited because it is either under review,…" at bounding box center [532, 258] width 1065 height 517
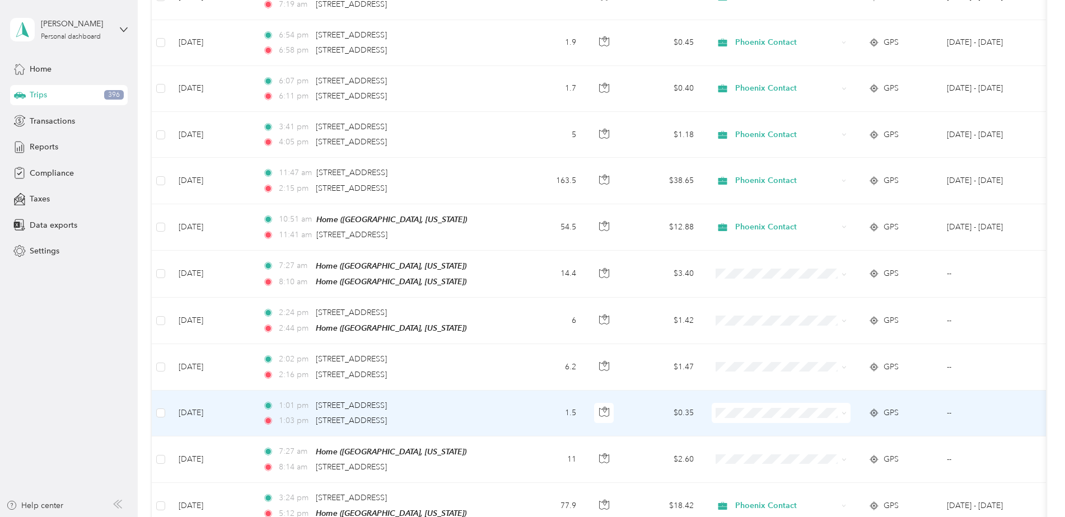
click at [480, 400] on div "1:01 pm [STREET_ADDRESS] 1:03 pm [STREET_ADDRESS]" at bounding box center [380, 413] width 235 height 27
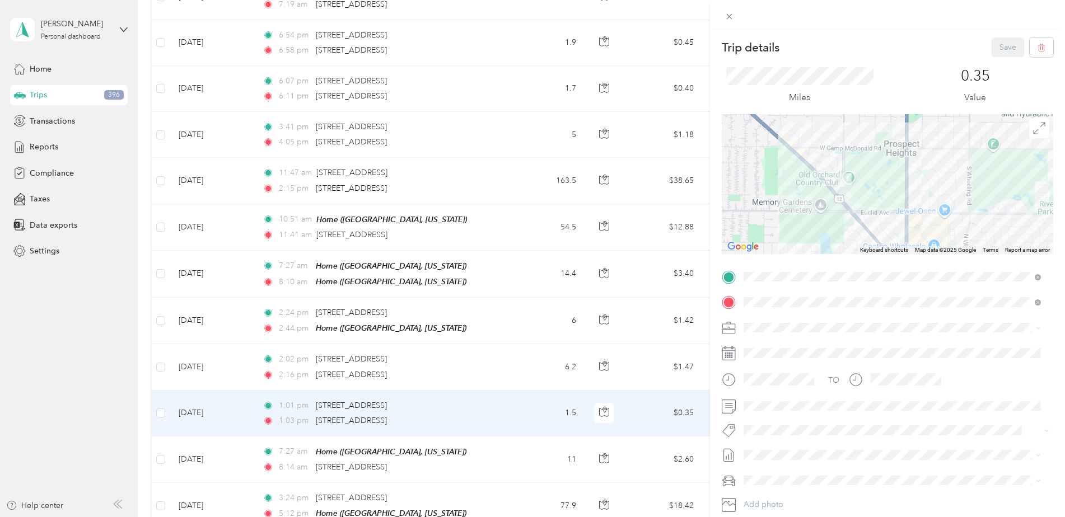
click at [505, 289] on div "Trip details Save This trip cannot be edited because it is either under review,…" at bounding box center [532, 258] width 1065 height 517
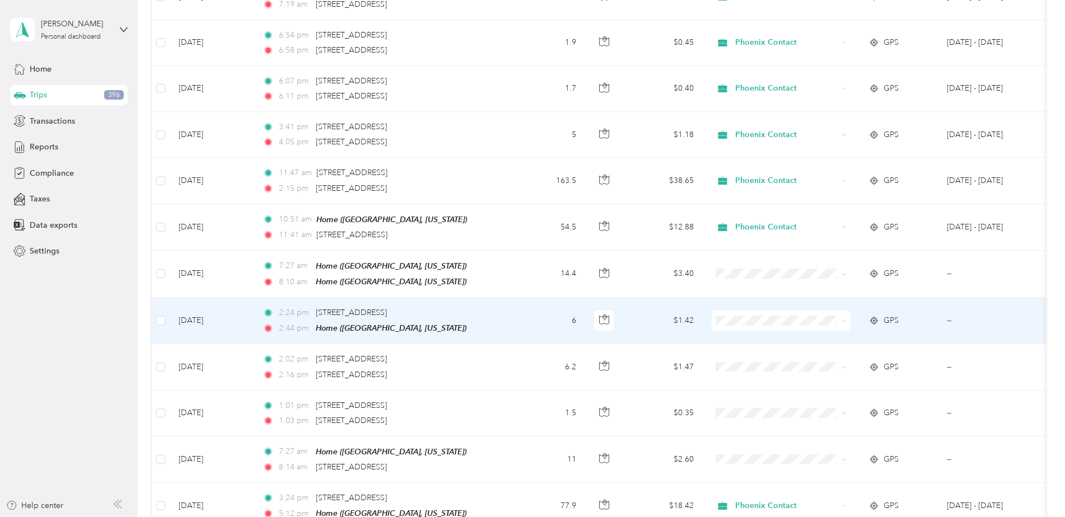
click at [501, 298] on td "2:24 pm [STREET_ADDRESS] 2:44 pm Home ([GEOGRAPHIC_DATA], [US_STATE])" at bounding box center [382, 321] width 257 height 46
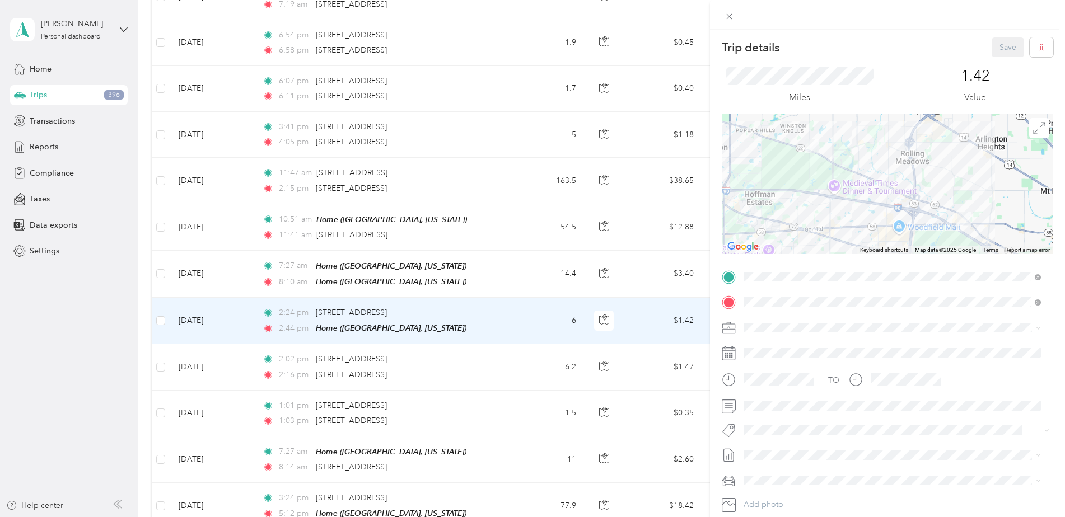
click at [504, 291] on div "Trip details Save This trip cannot be edited because it is either under review,…" at bounding box center [532, 258] width 1065 height 517
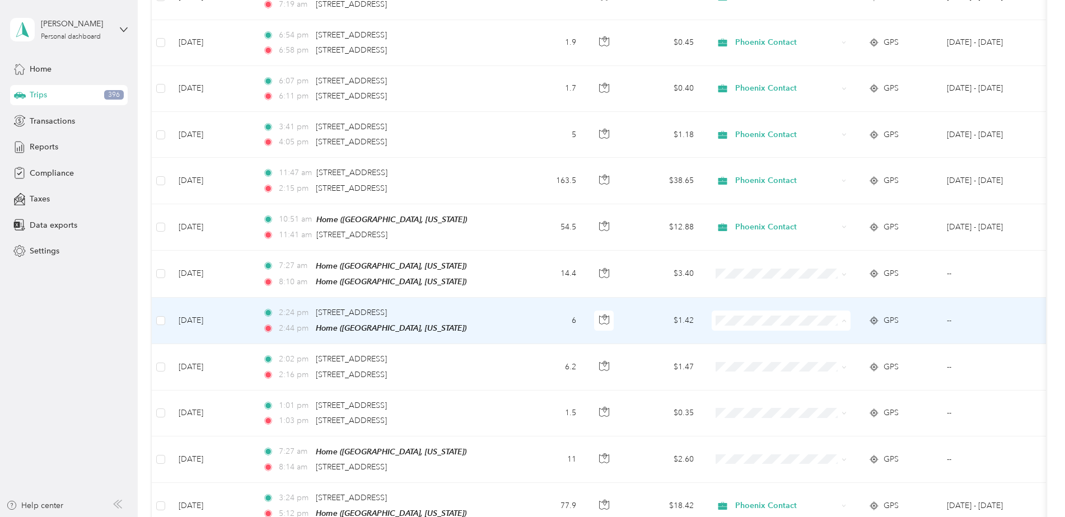
click at [756, 317] on span "Phoenix Contact" at bounding box center [791, 321] width 104 height 12
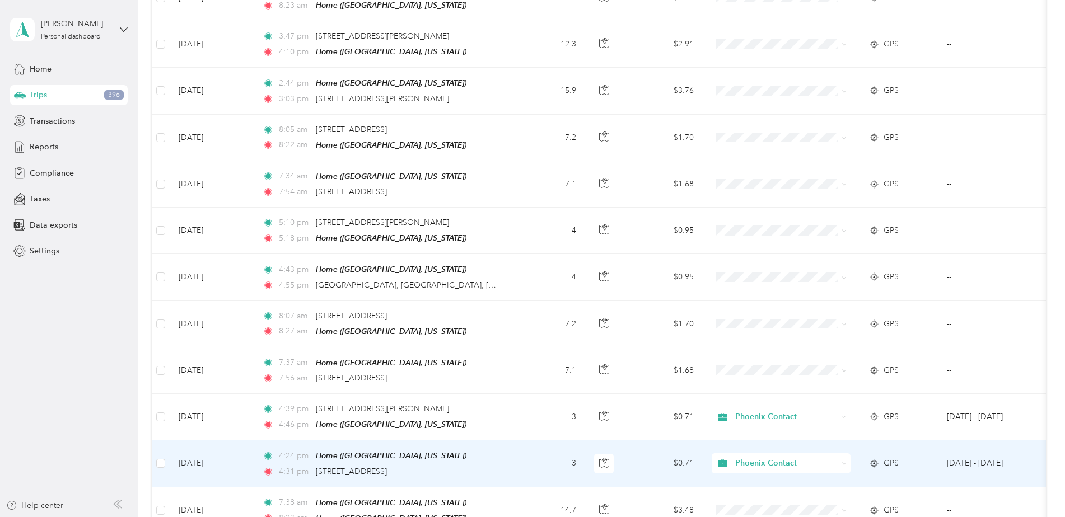
scroll to position [242, 0]
